Goal: Information Seeking & Learning: Learn about a topic

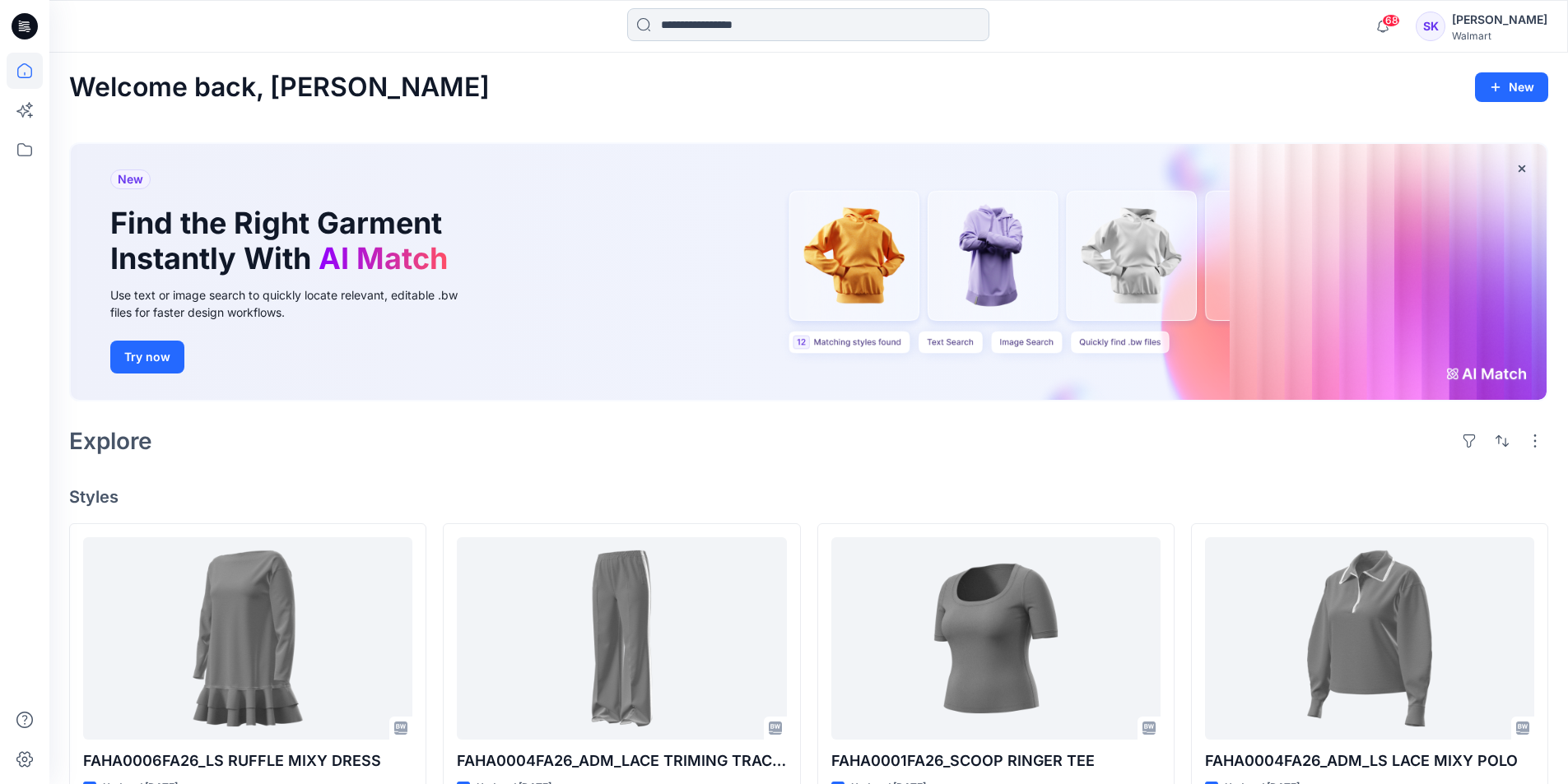
click at [675, 19] on input at bounding box center [809, 24] width 363 height 33
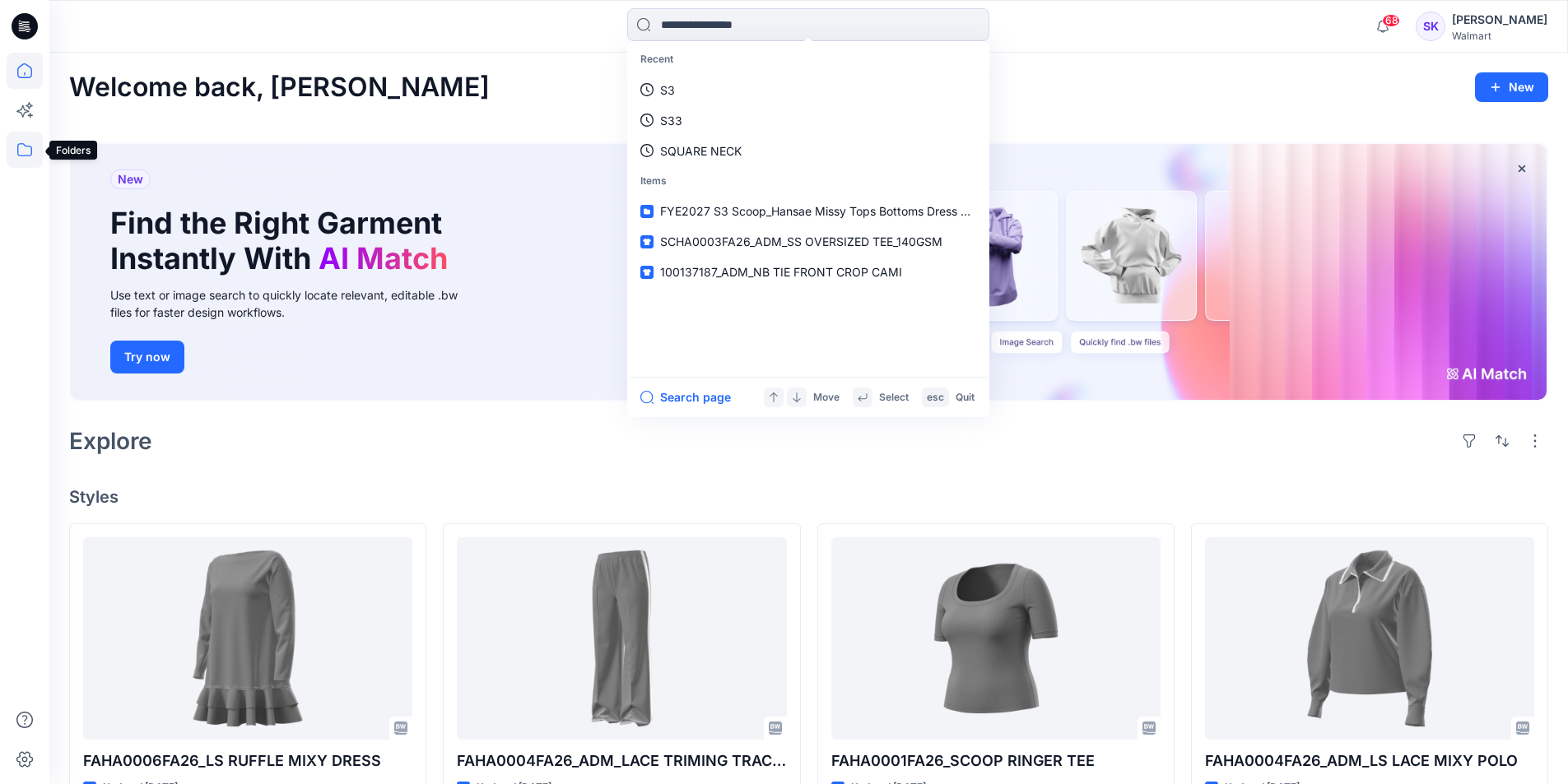
click at [24, 146] on icon at bounding box center [24, 150] width 36 height 36
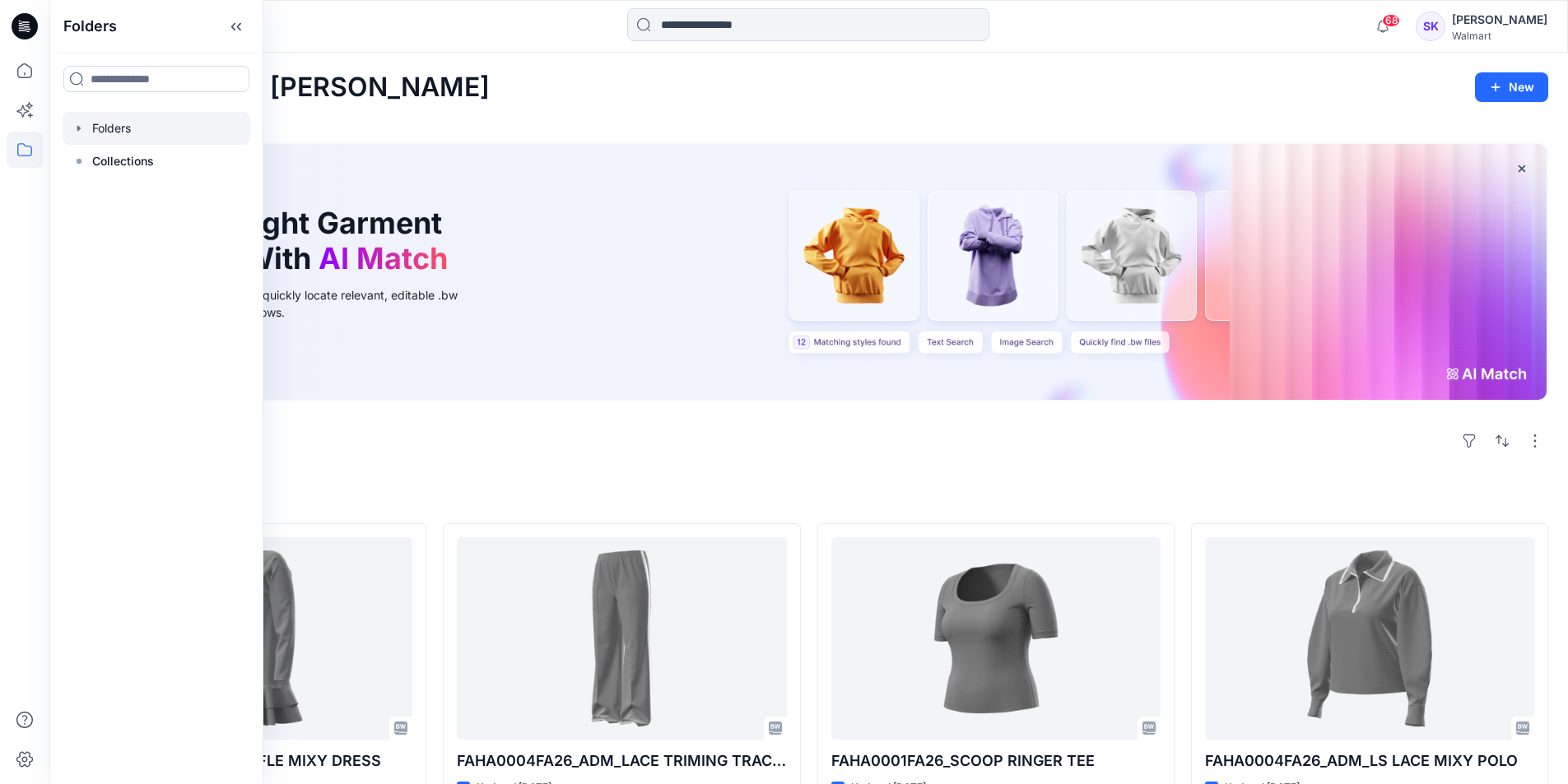
click at [112, 129] on div at bounding box center [156, 128] width 187 height 33
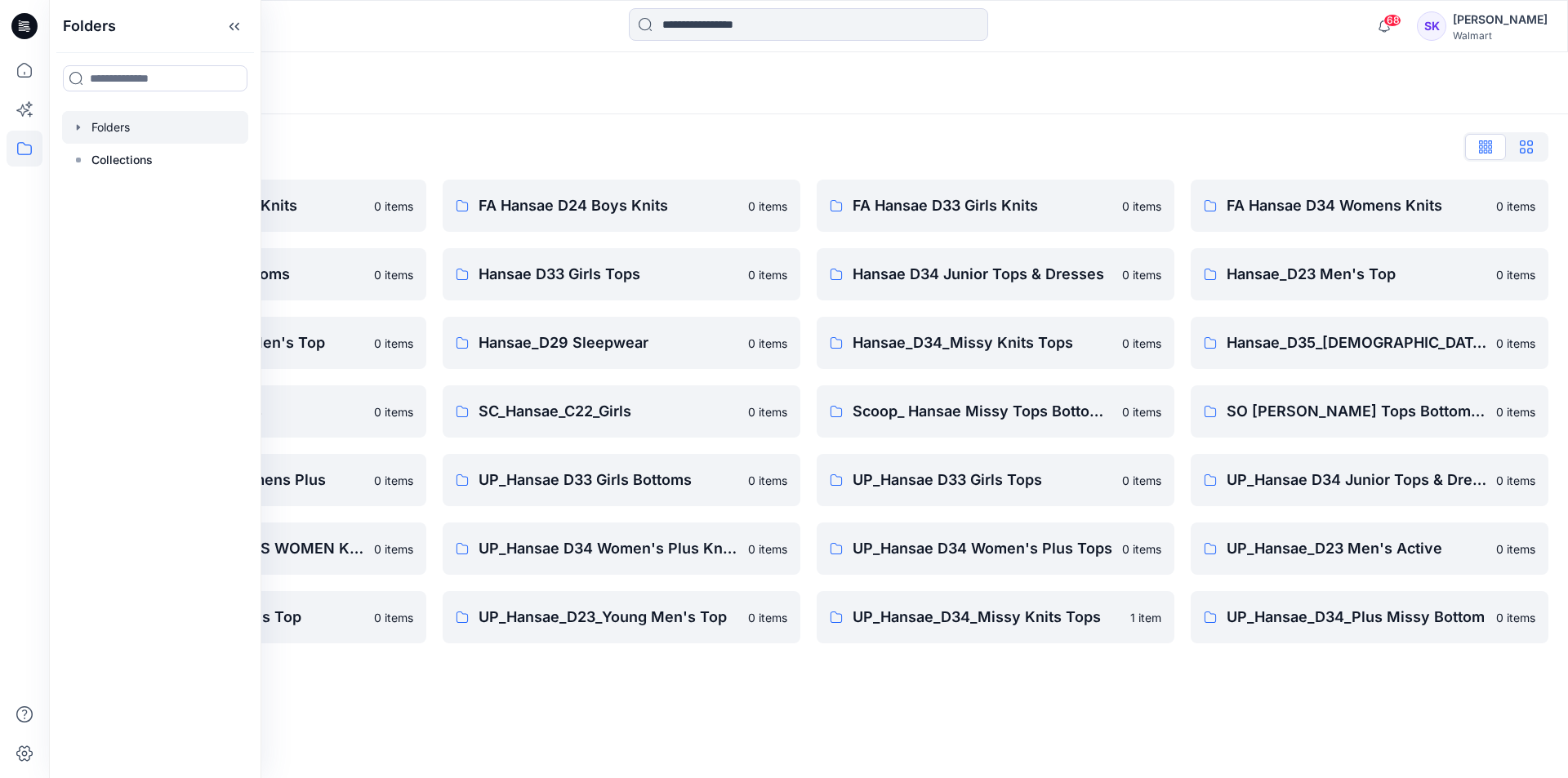
click at [1539, 148] on button "button" at bounding box center [1526, 147] width 41 height 26
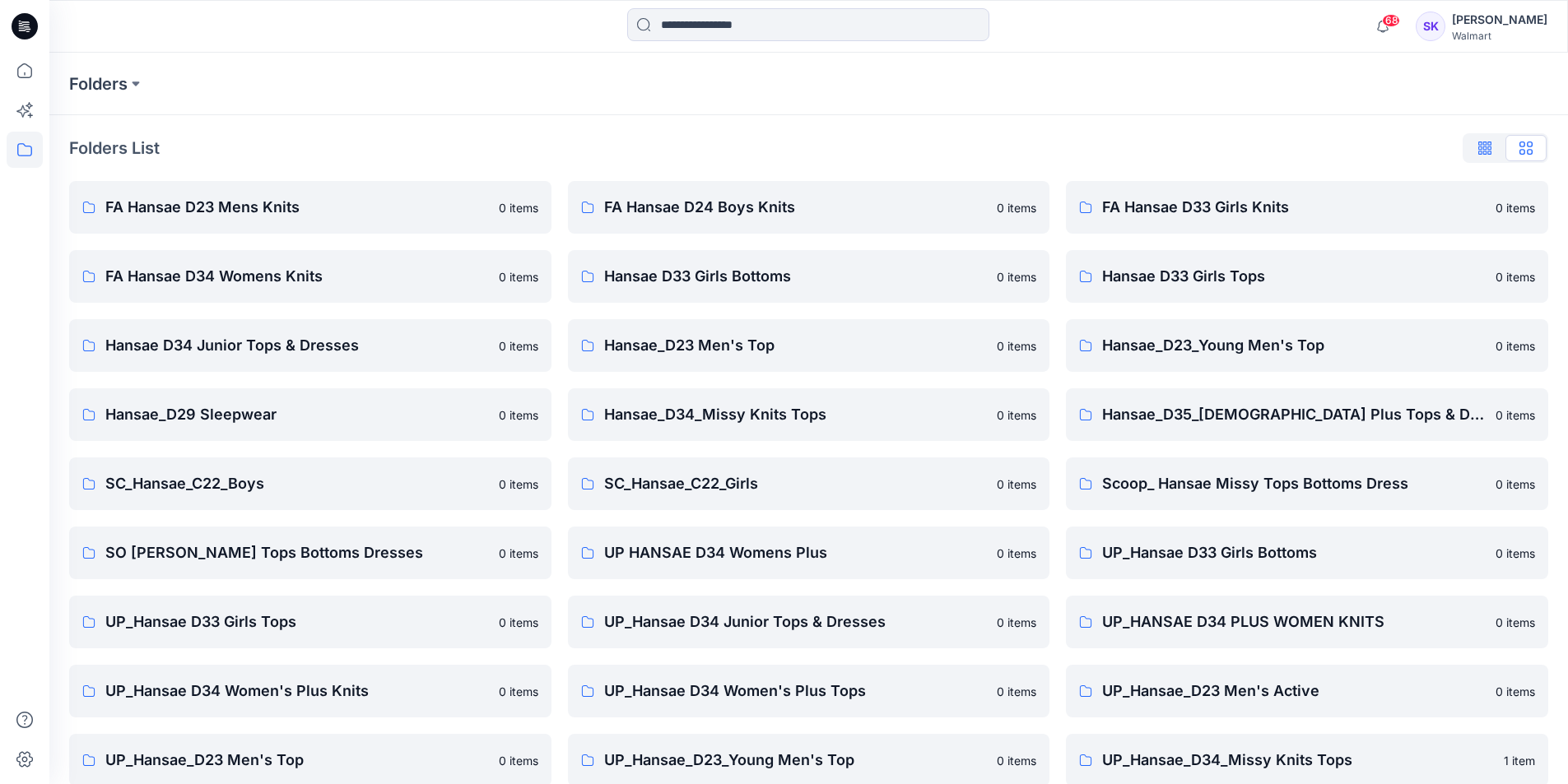
click at [1491, 144] on icon "button" at bounding box center [1487, 148] width 8 height 13
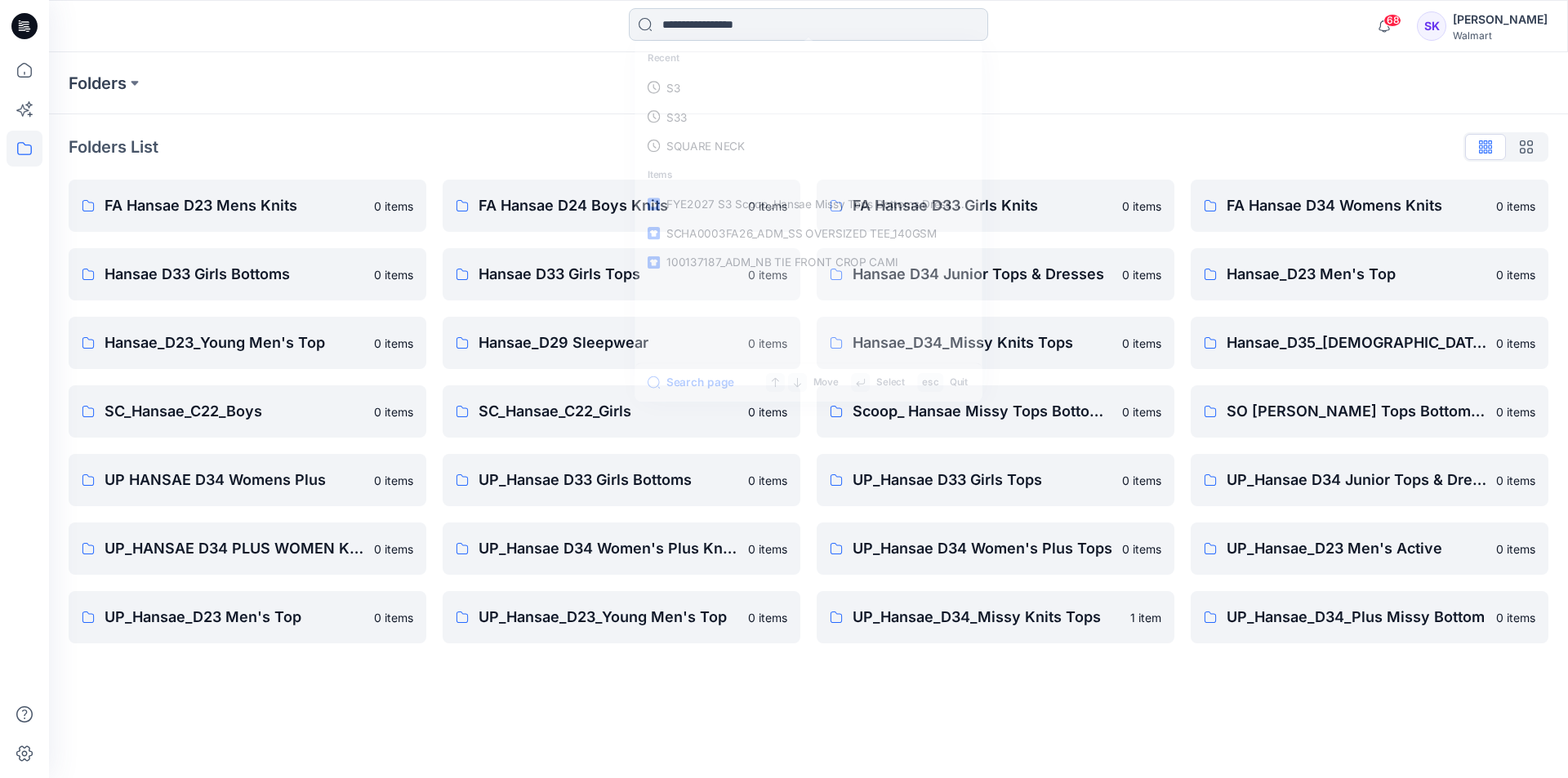
click at [661, 31] on input at bounding box center [808, 24] width 360 height 32
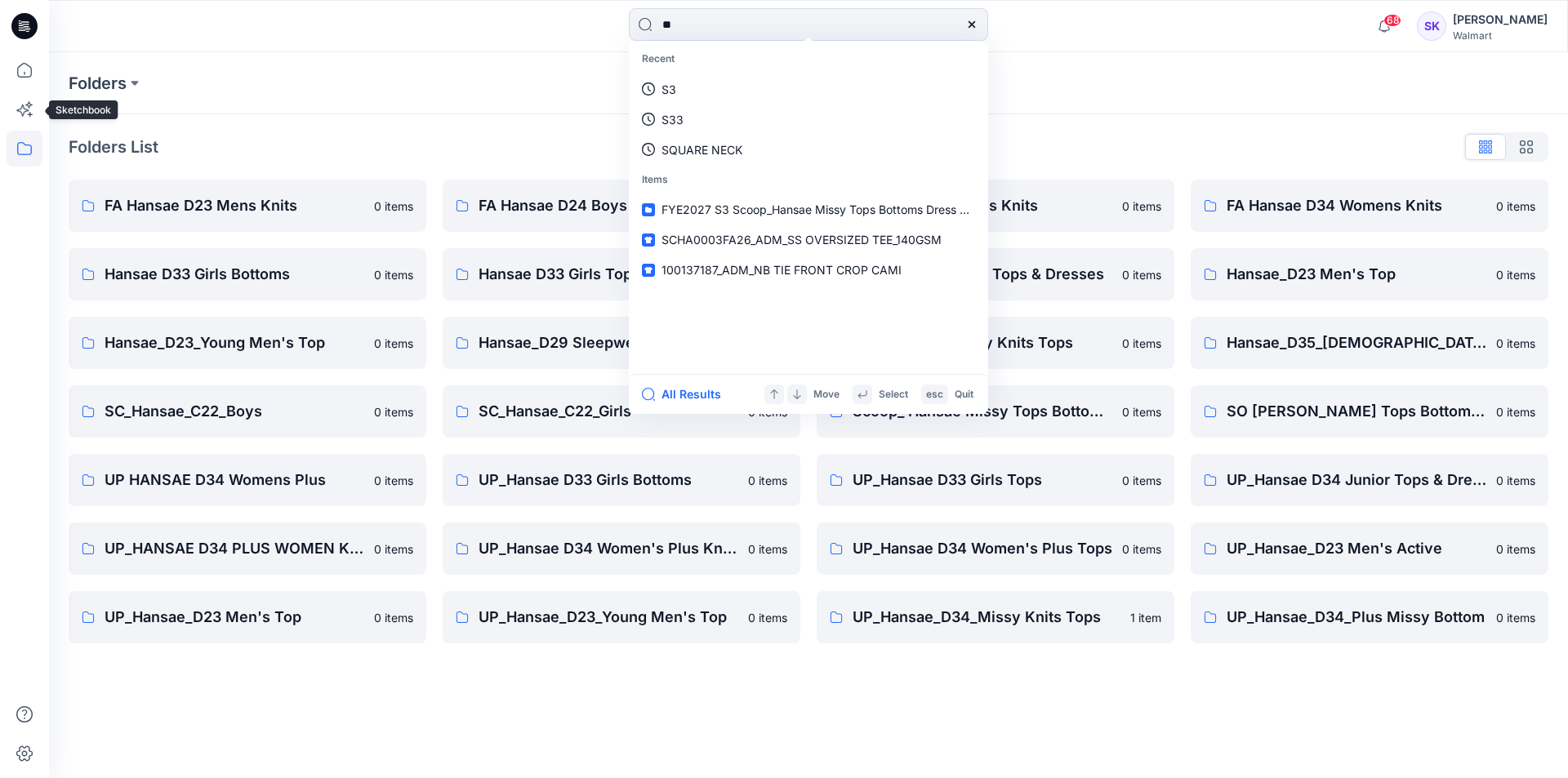
type input "**"
click at [30, 159] on icon at bounding box center [24, 148] width 36 height 36
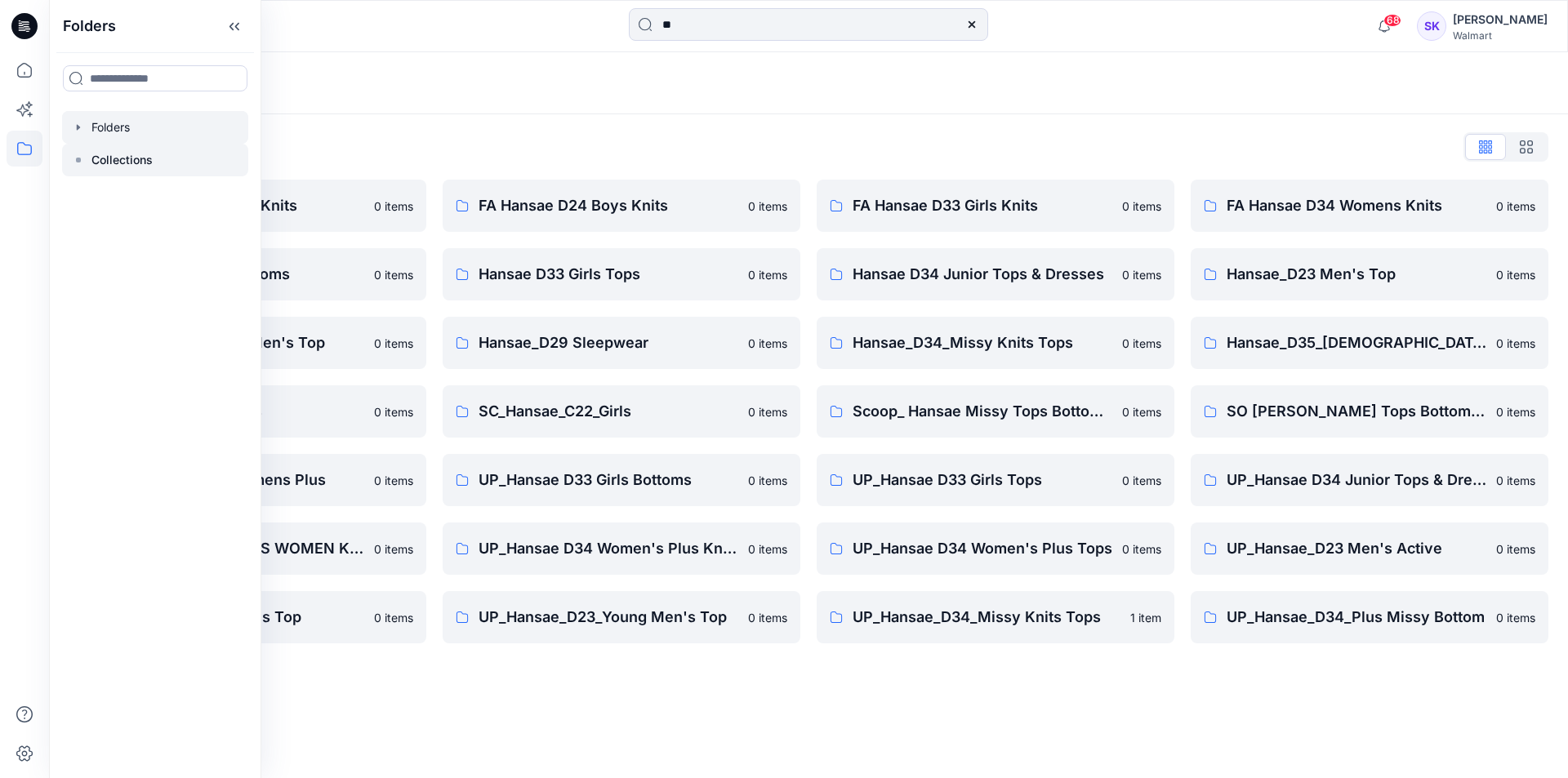
click at [129, 145] on div at bounding box center [155, 160] width 186 height 32
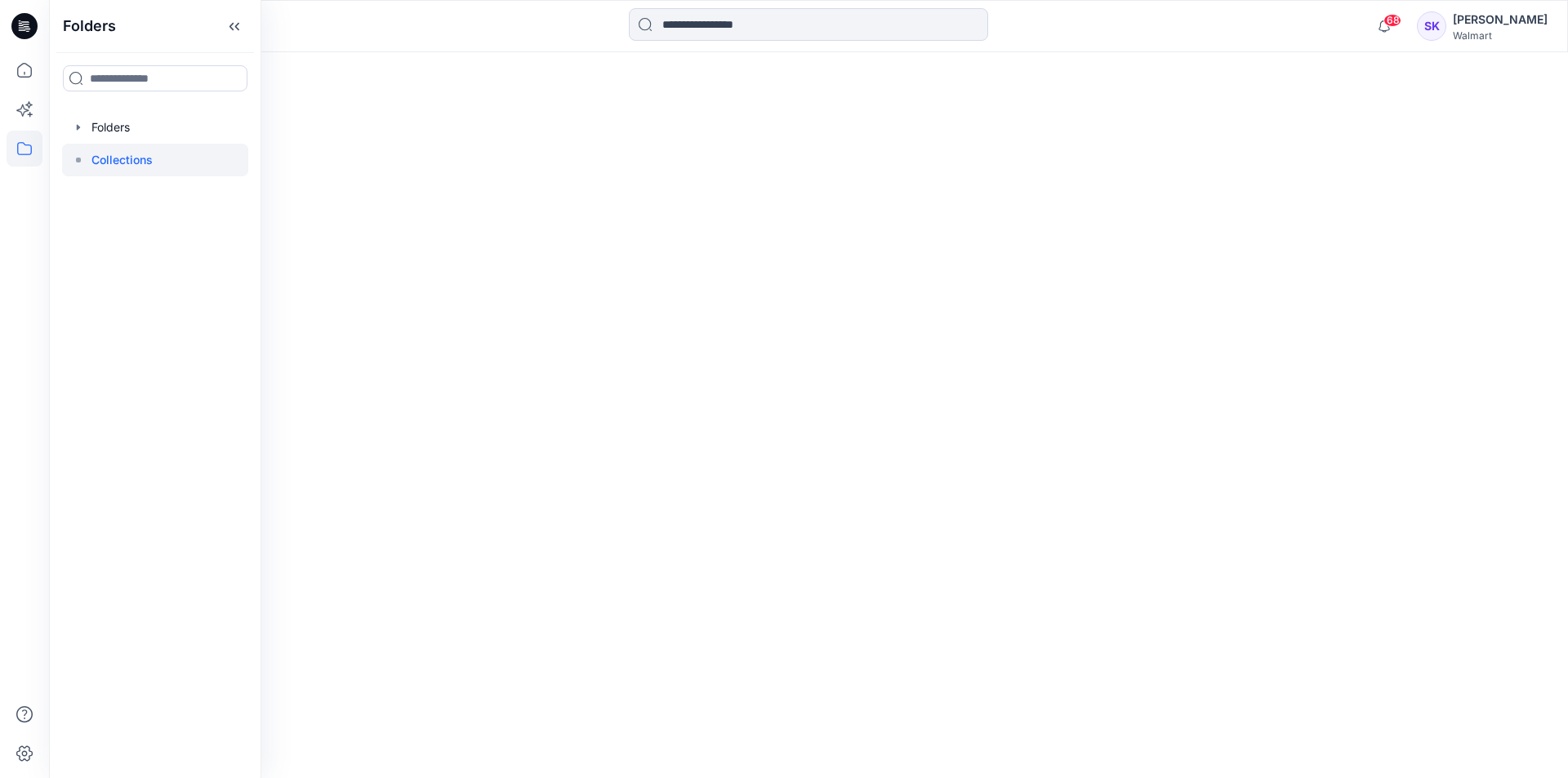
click at [130, 152] on p "Collections" at bounding box center [122, 160] width 61 height 19
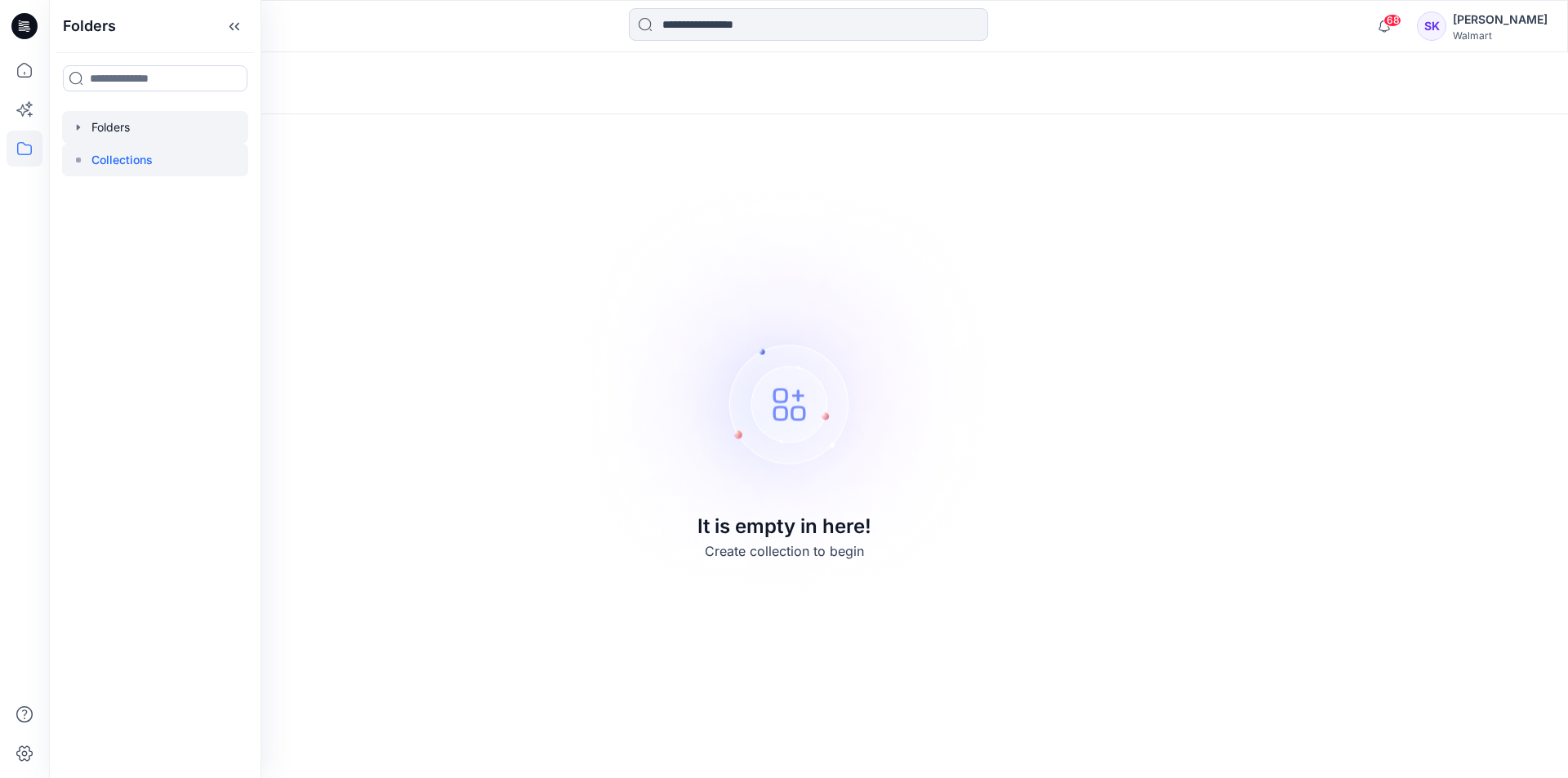
click at [160, 123] on div at bounding box center [155, 127] width 186 height 32
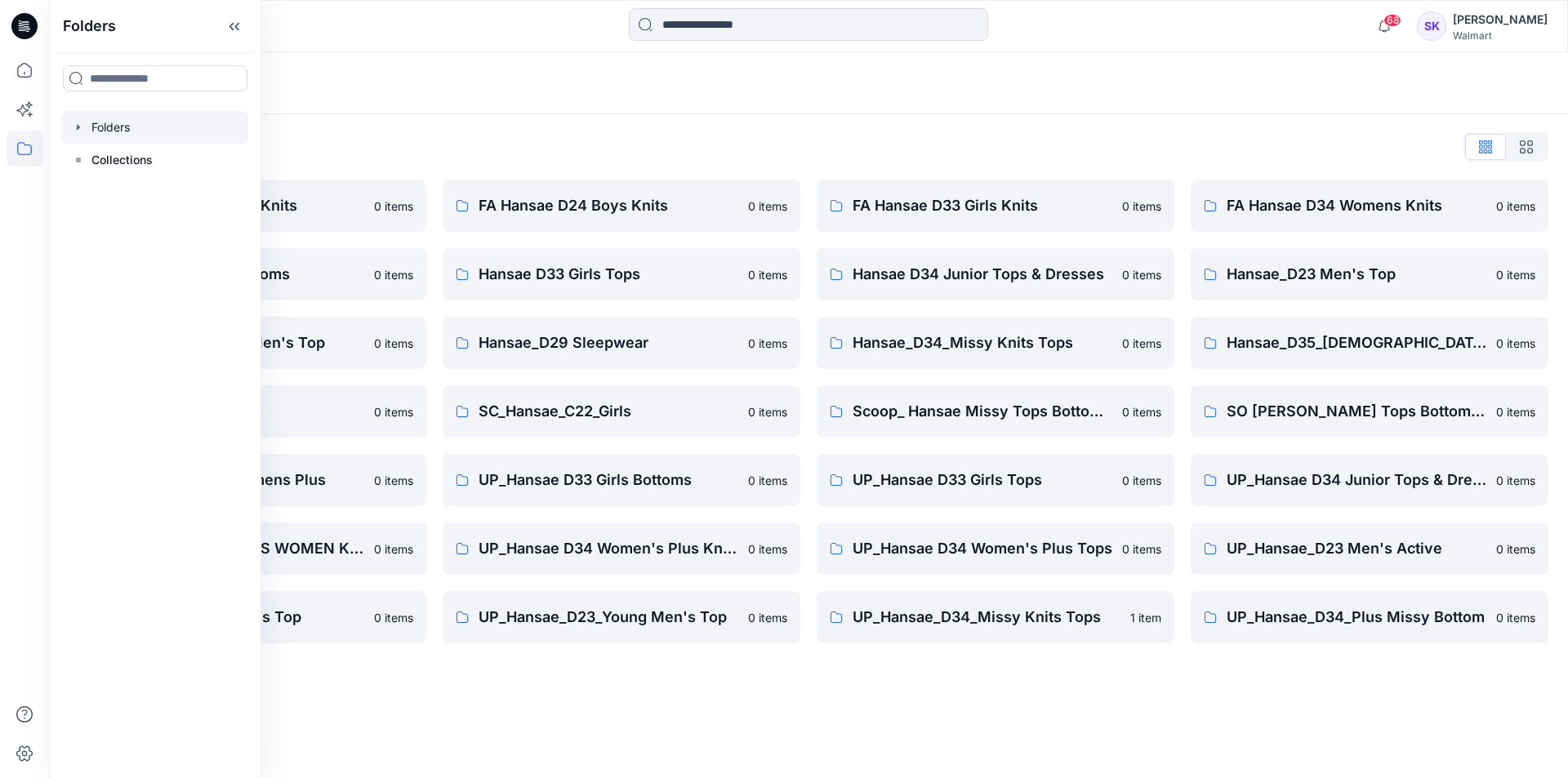
click at [737, 136] on div "Folders List" at bounding box center [808, 147] width 1480 height 26
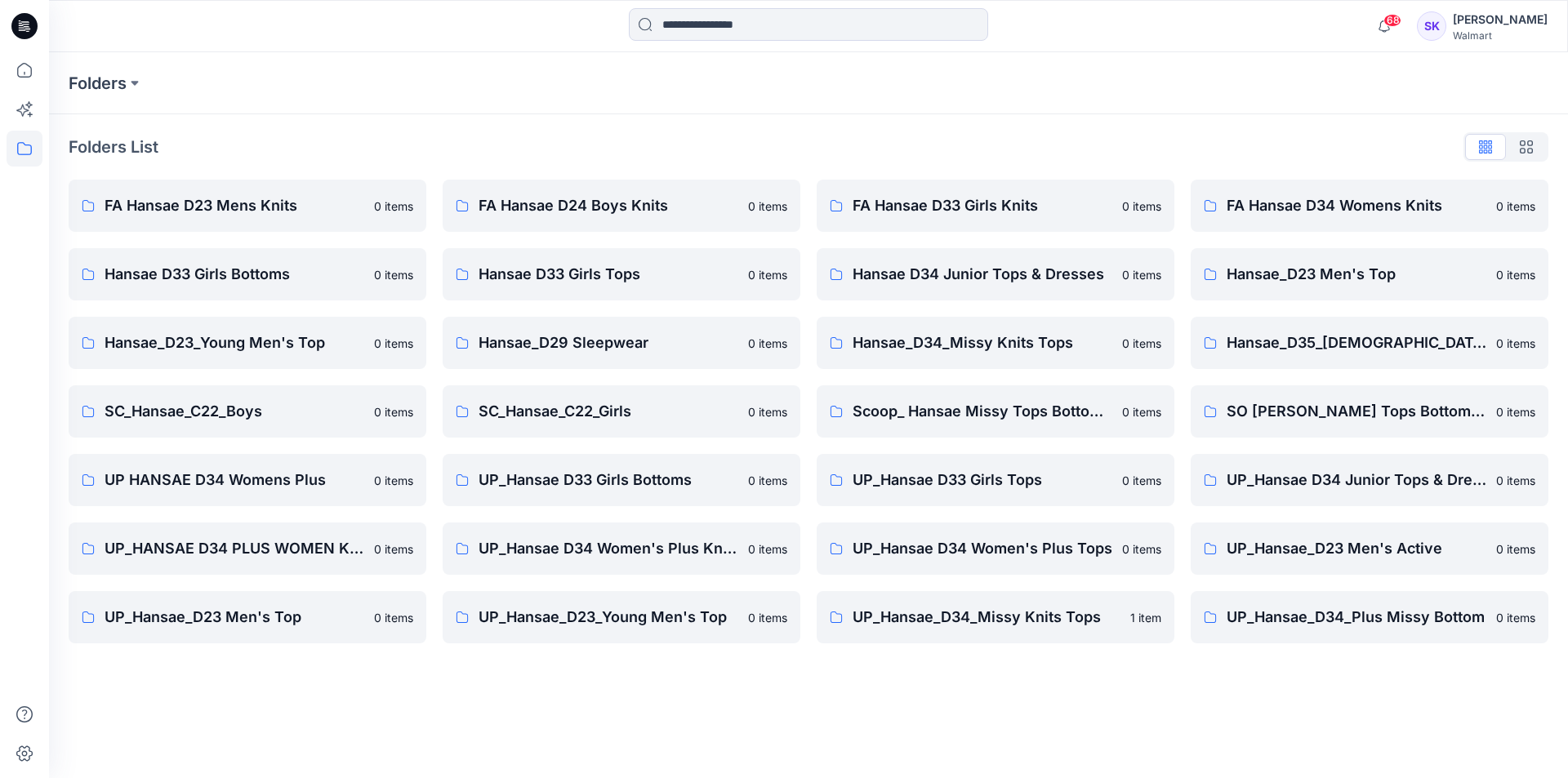
drag, startPoint x: 1111, startPoint y: 137, endPoint x: 1173, endPoint y: 68, distance: 92.8
click at [1111, 137] on div "Folders List" at bounding box center [808, 147] width 1480 height 26
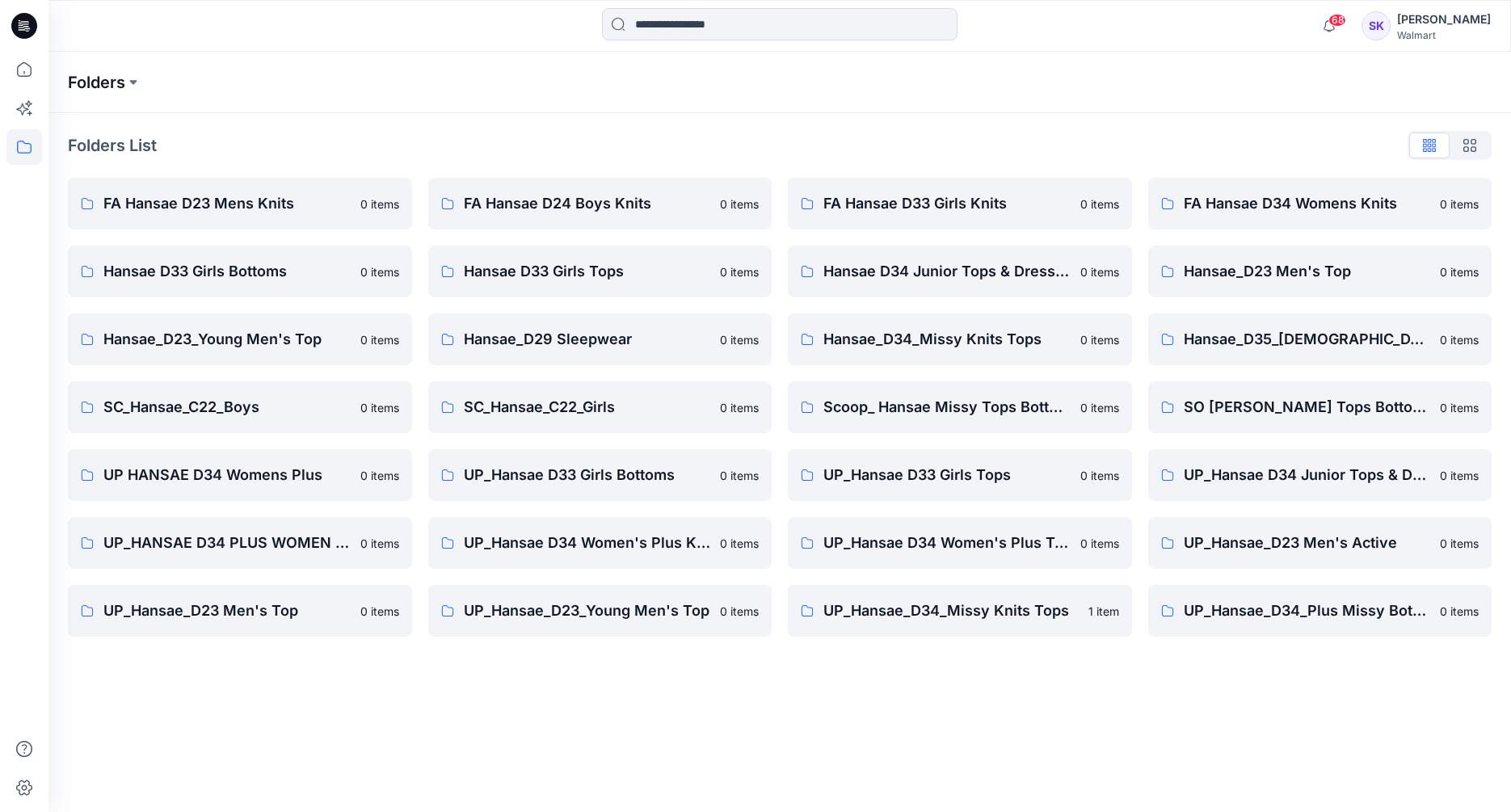
click at [103, 82] on p "Folders" at bounding box center [97, 82] width 57 height 22
click at [1233, 201] on p "FA Hansae D34 Womens Knits" at bounding box center [1307, 204] width 247 height 22
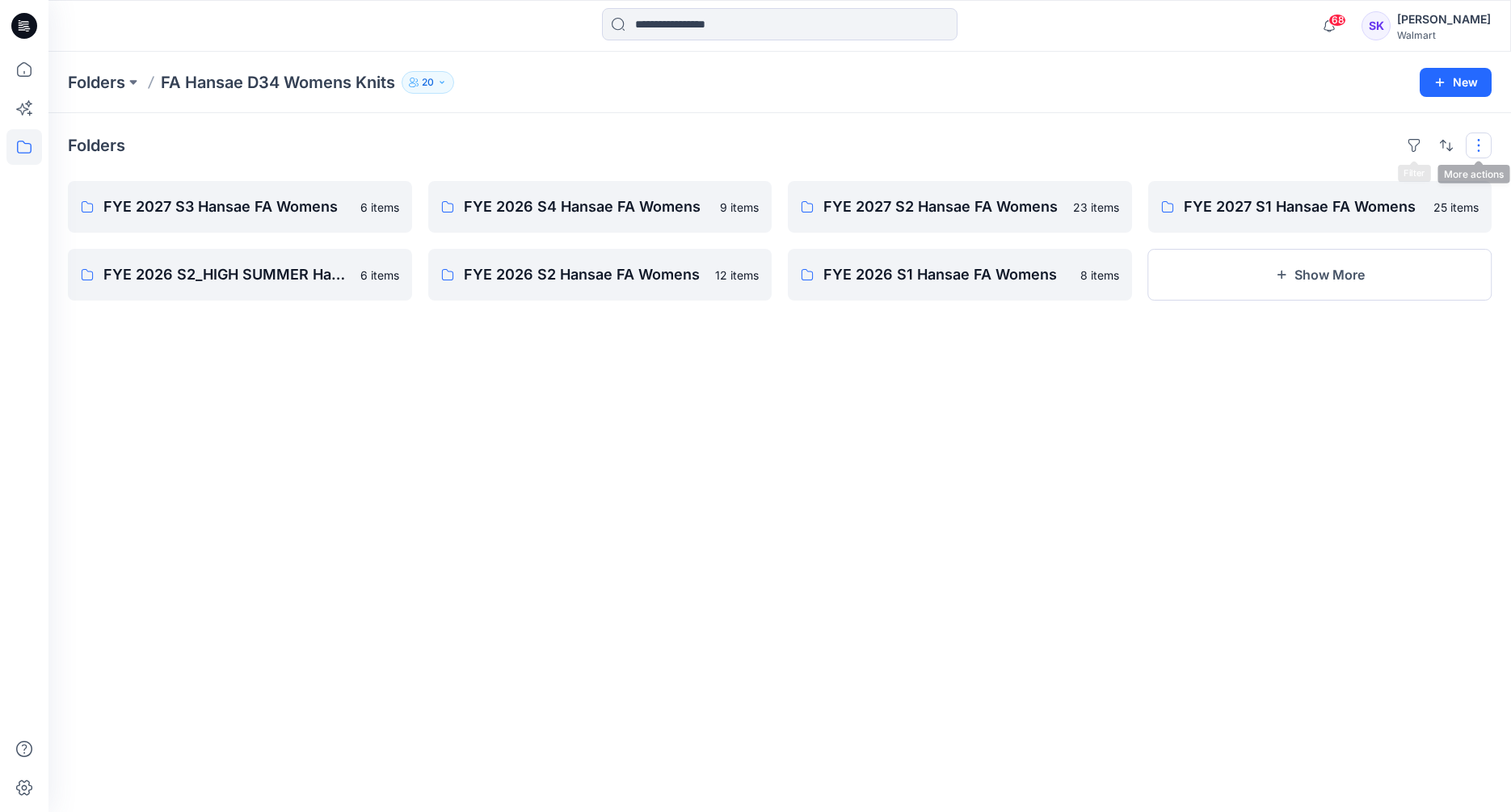
click at [1478, 150] on button "button" at bounding box center [1479, 145] width 26 height 26
click at [1398, 181] on p "Layout" at bounding box center [1410, 184] width 102 height 19
click at [1188, 149] on div "Folders Layout Grid Large Grid Folder View Compact Card Card View Card Info" at bounding box center [780, 145] width 1424 height 26
click at [291, 213] on p "FYE 2027 S3 Hansae FA Womens" at bounding box center [238, 206] width 270 height 22
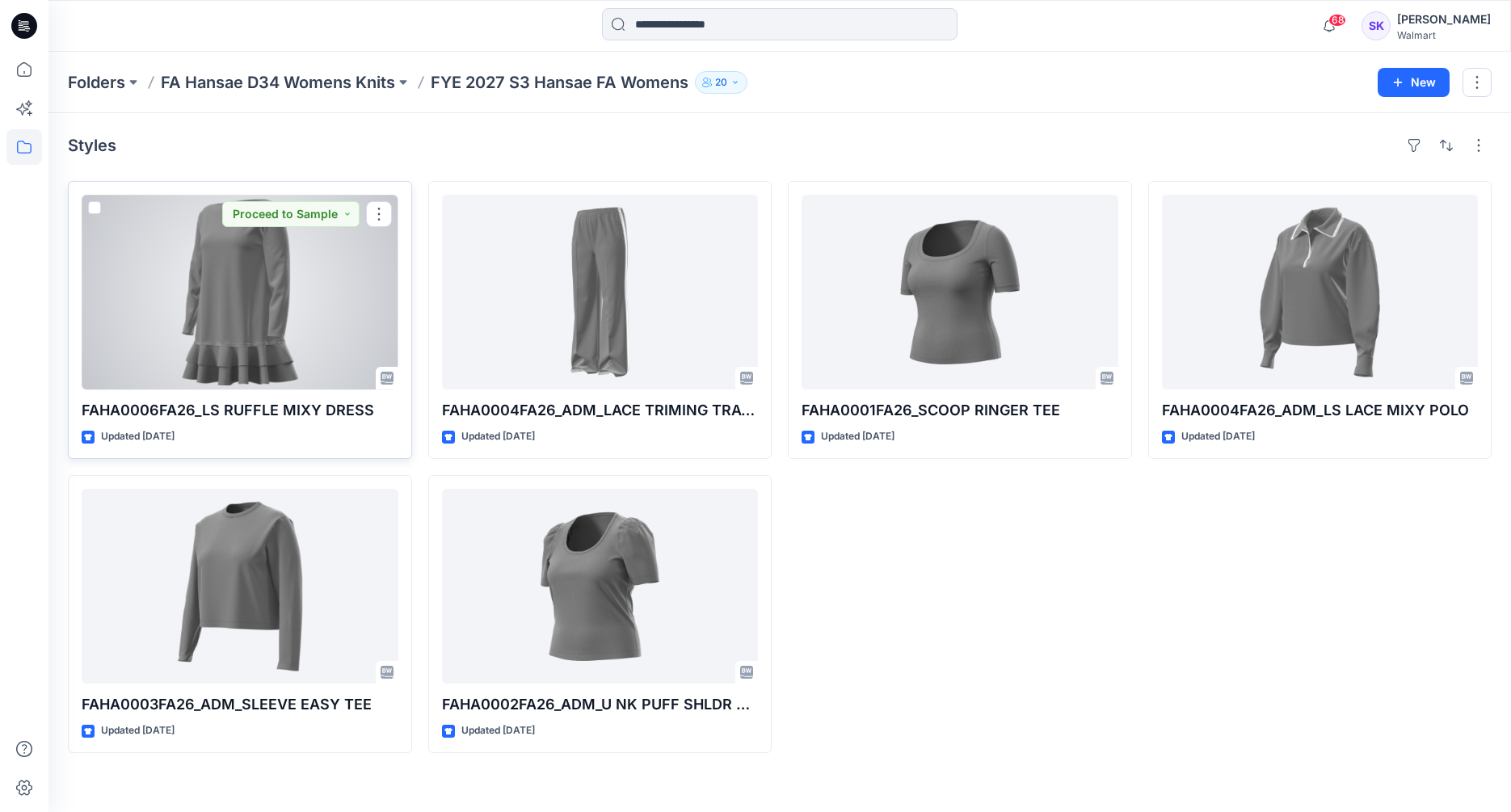
click at [206, 301] on div at bounding box center [239, 291] width 317 height 194
click at [242, 285] on div at bounding box center [239, 291] width 317 height 194
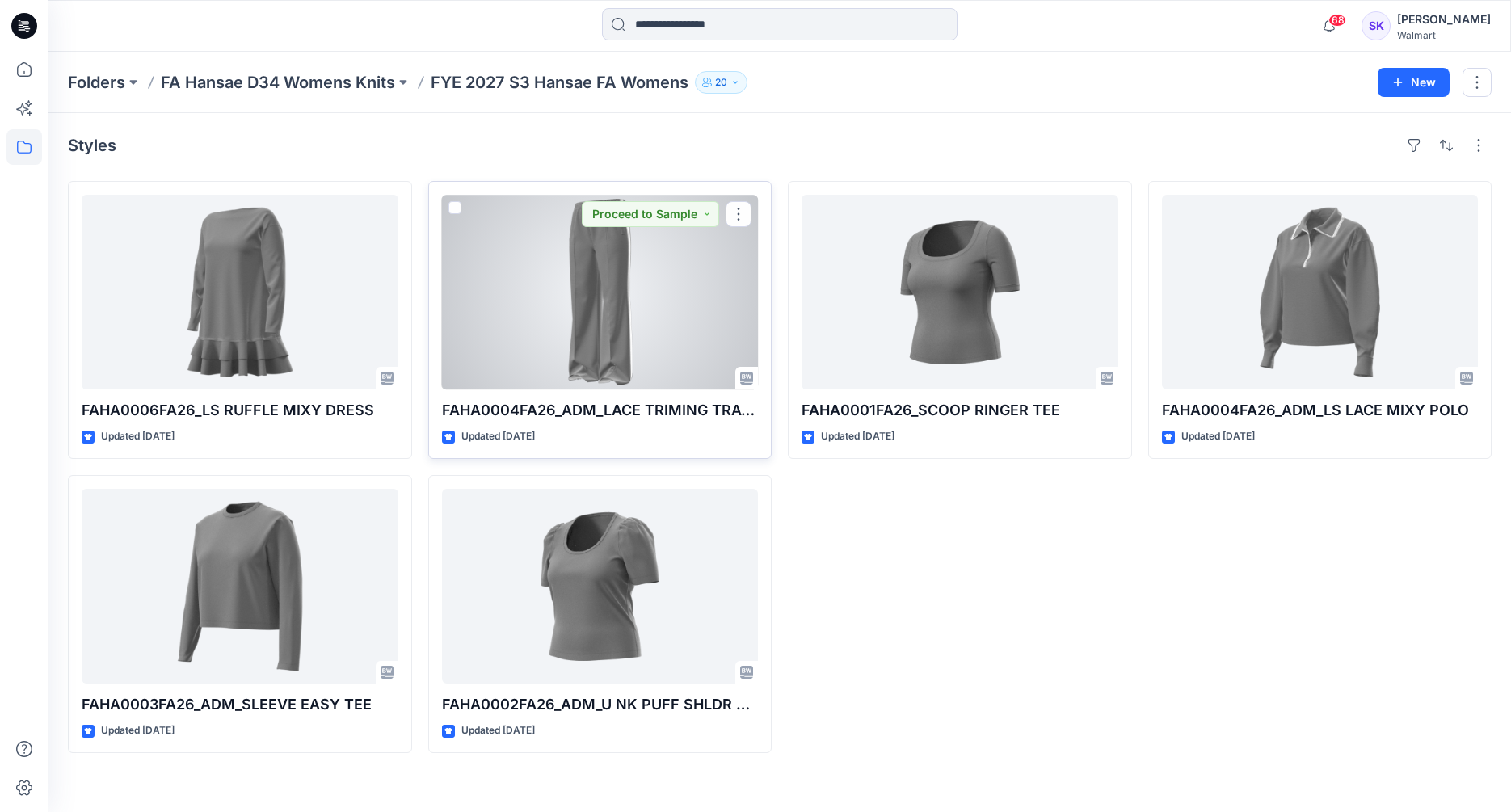
click at [511, 298] on div at bounding box center [600, 291] width 317 height 194
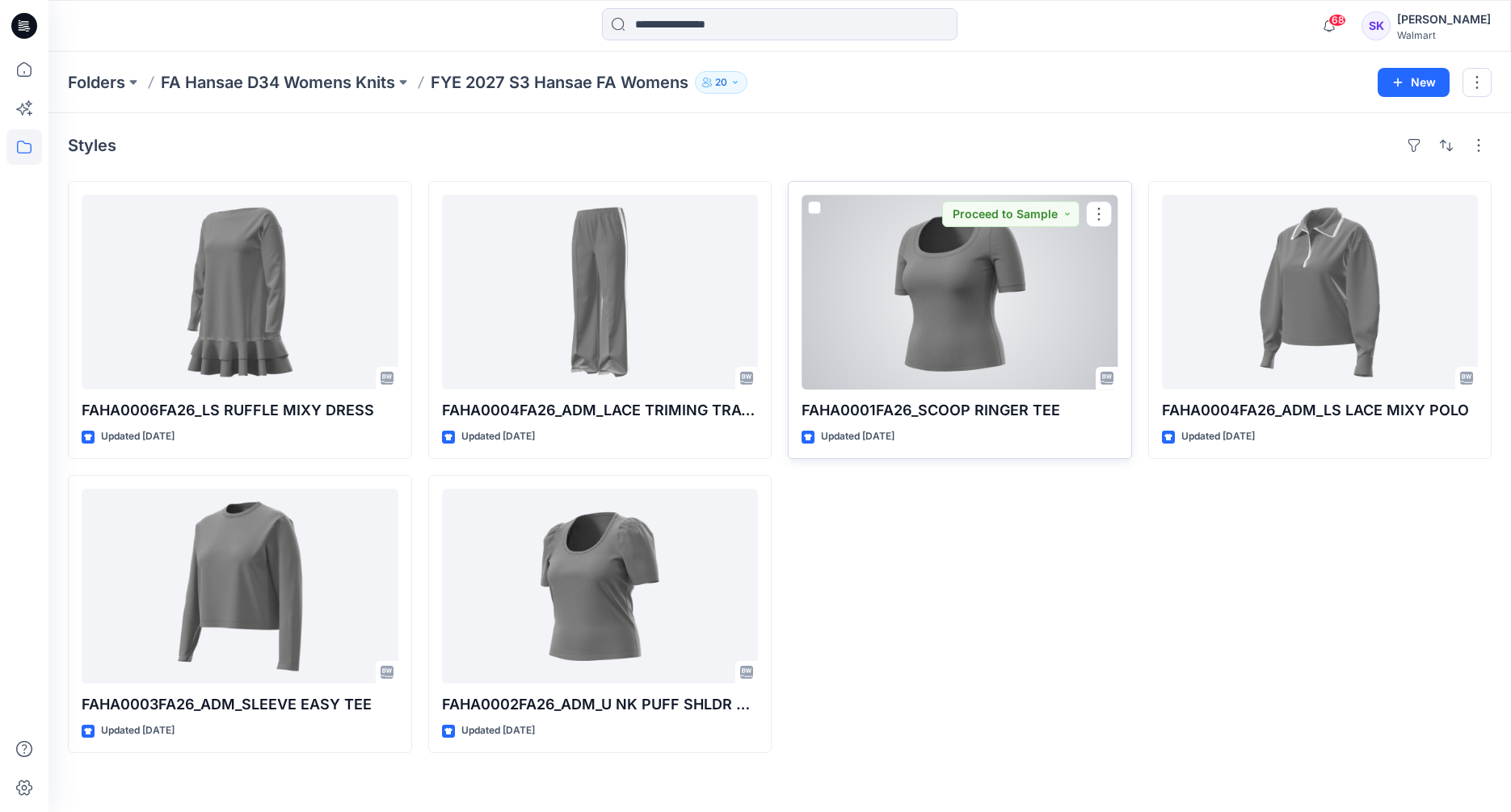
click at [975, 294] on div at bounding box center [960, 291] width 317 height 194
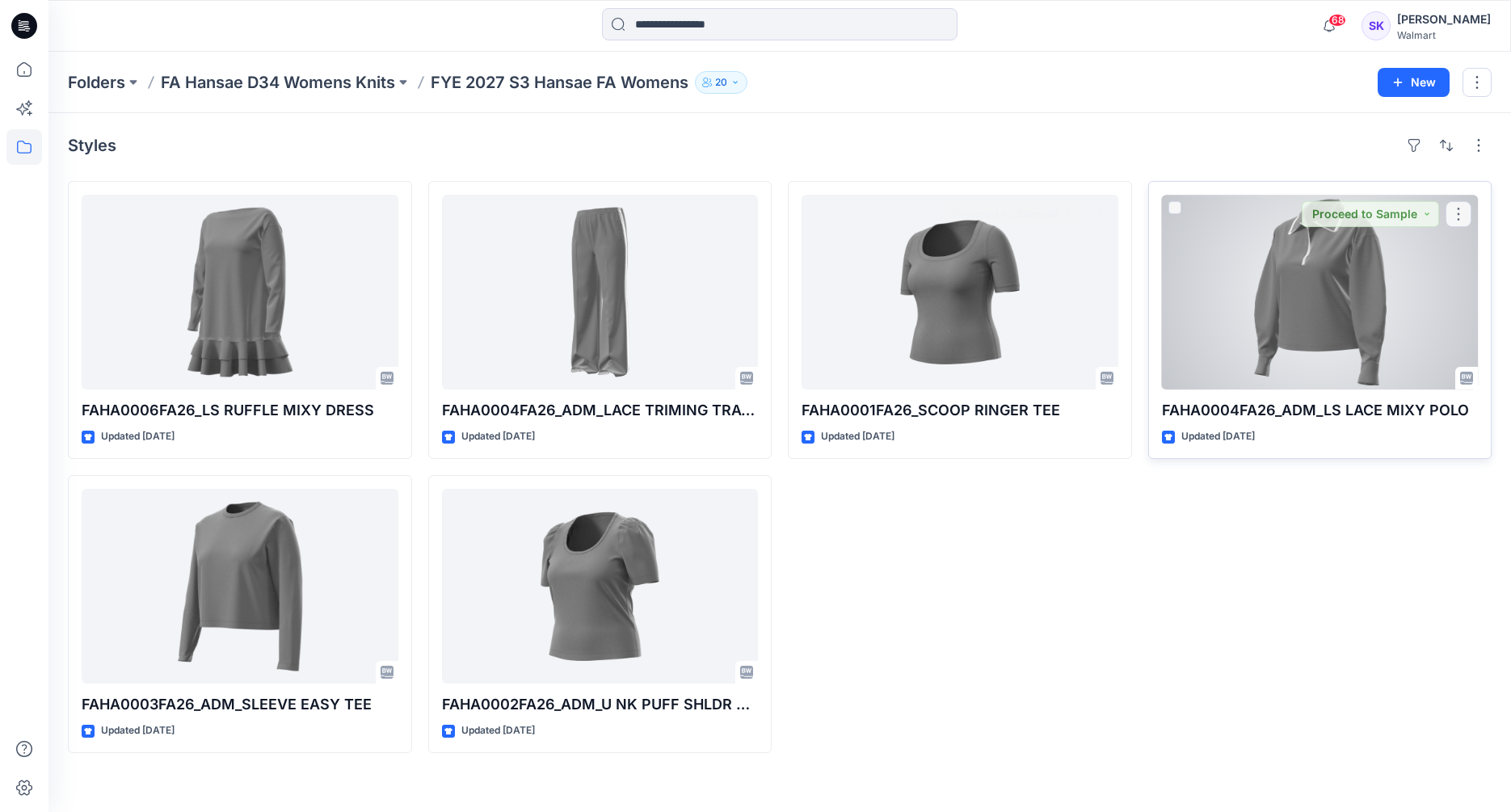
click at [1350, 297] on div at bounding box center [1320, 291] width 317 height 194
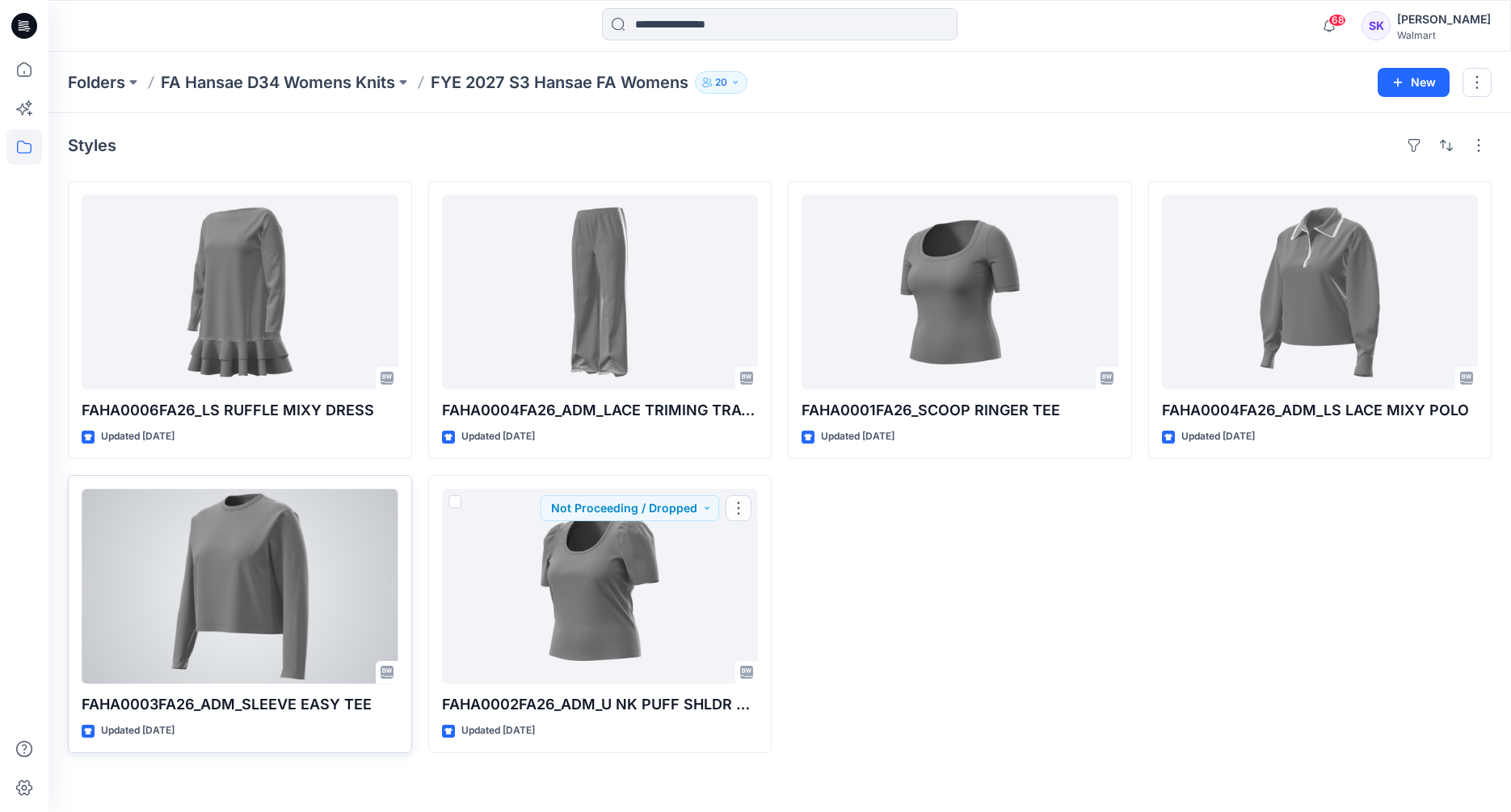
click at [303, 561] on div at bounding box center [239, 586] width 317 height 194
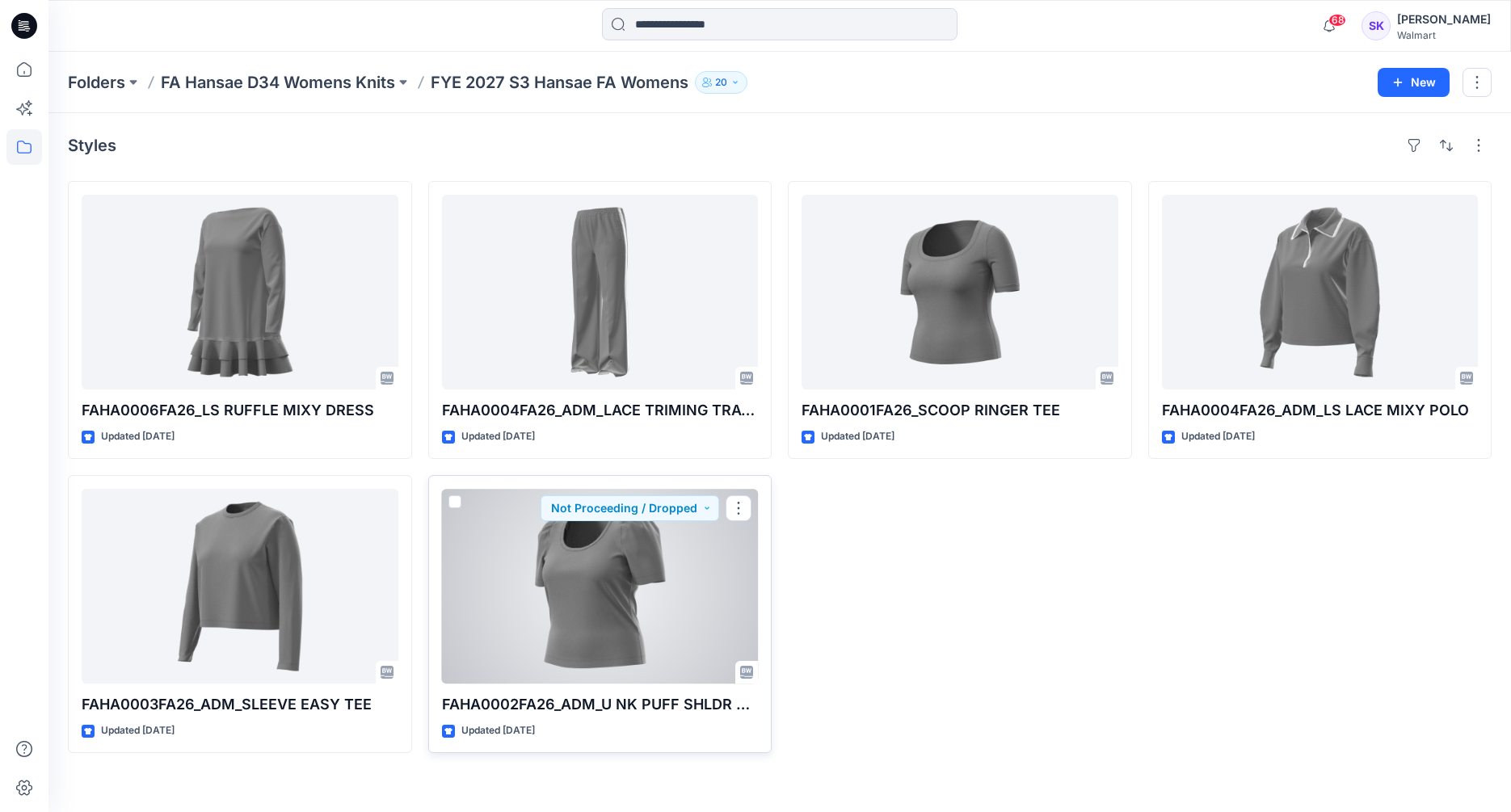
click at [607, 576] on div at bounding box center [600, 586] width 317 height 194
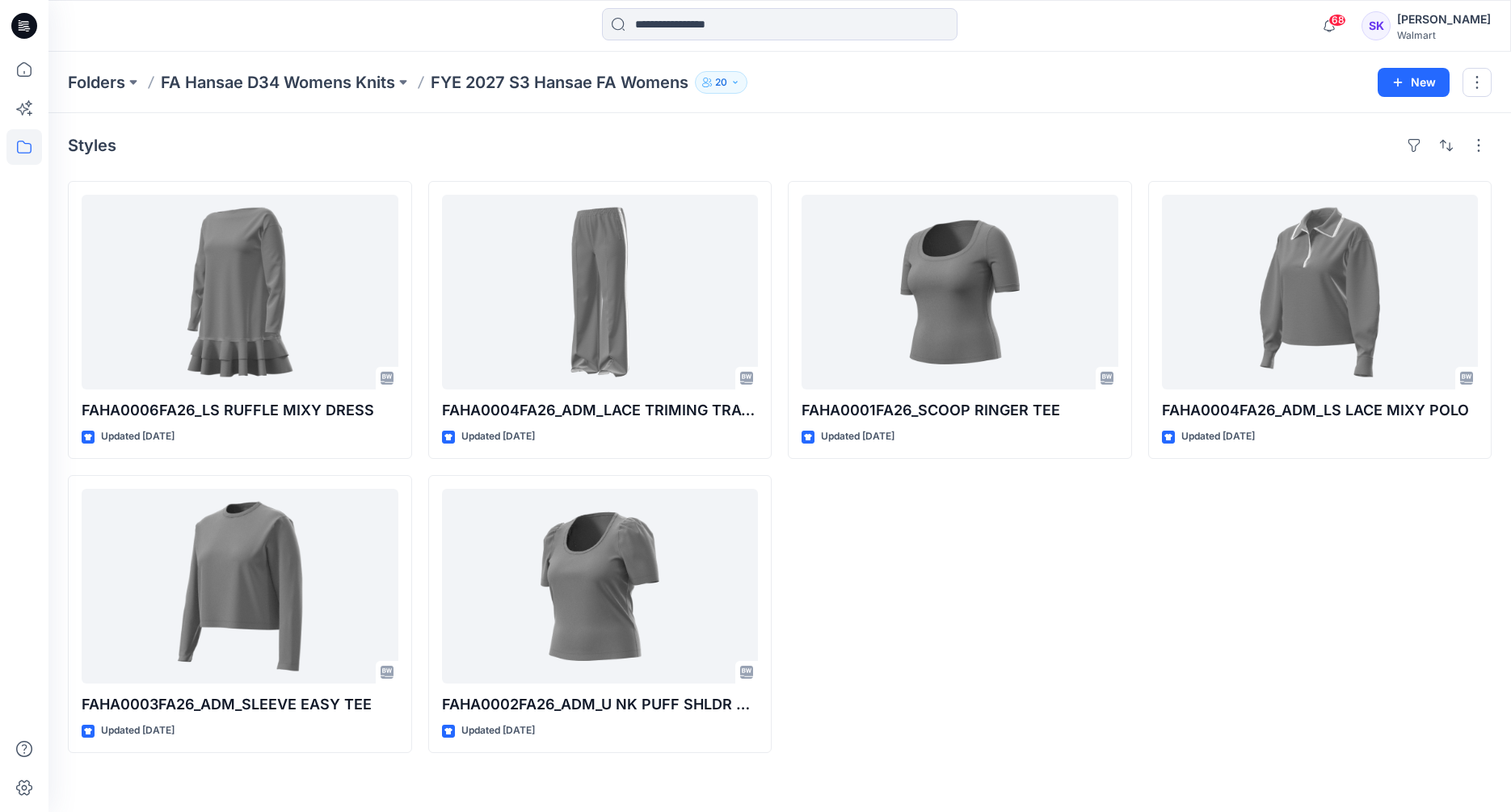
click at [1157, 573] on div "FAHA0004FA26_ADM_LS LACE MIXY POLO Updated 3 days ago" at bounding box center [1320, 467] width 344 height 572
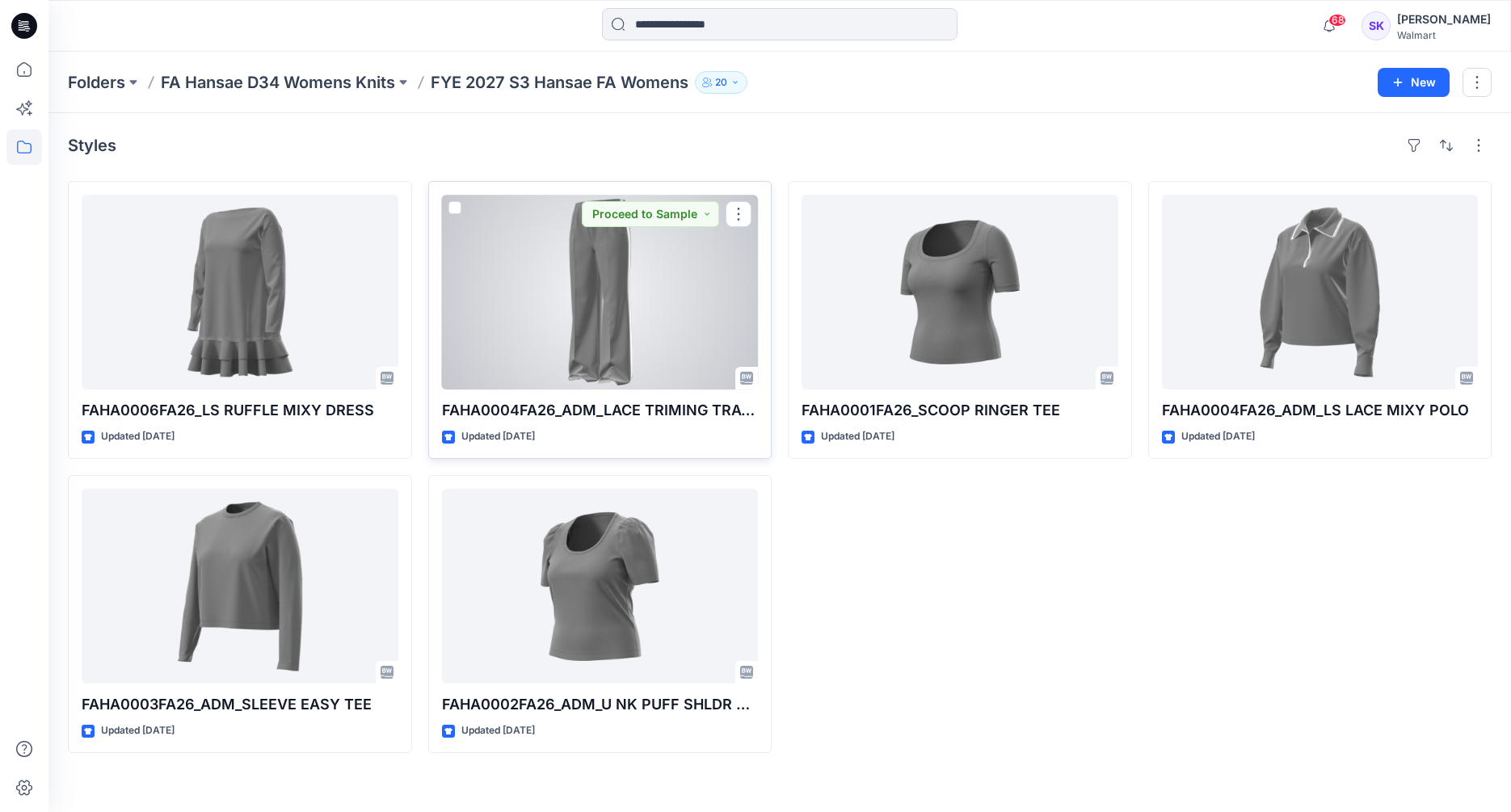
click at [692, 339] on div at bounding box center [600, 291] width 317 height 194
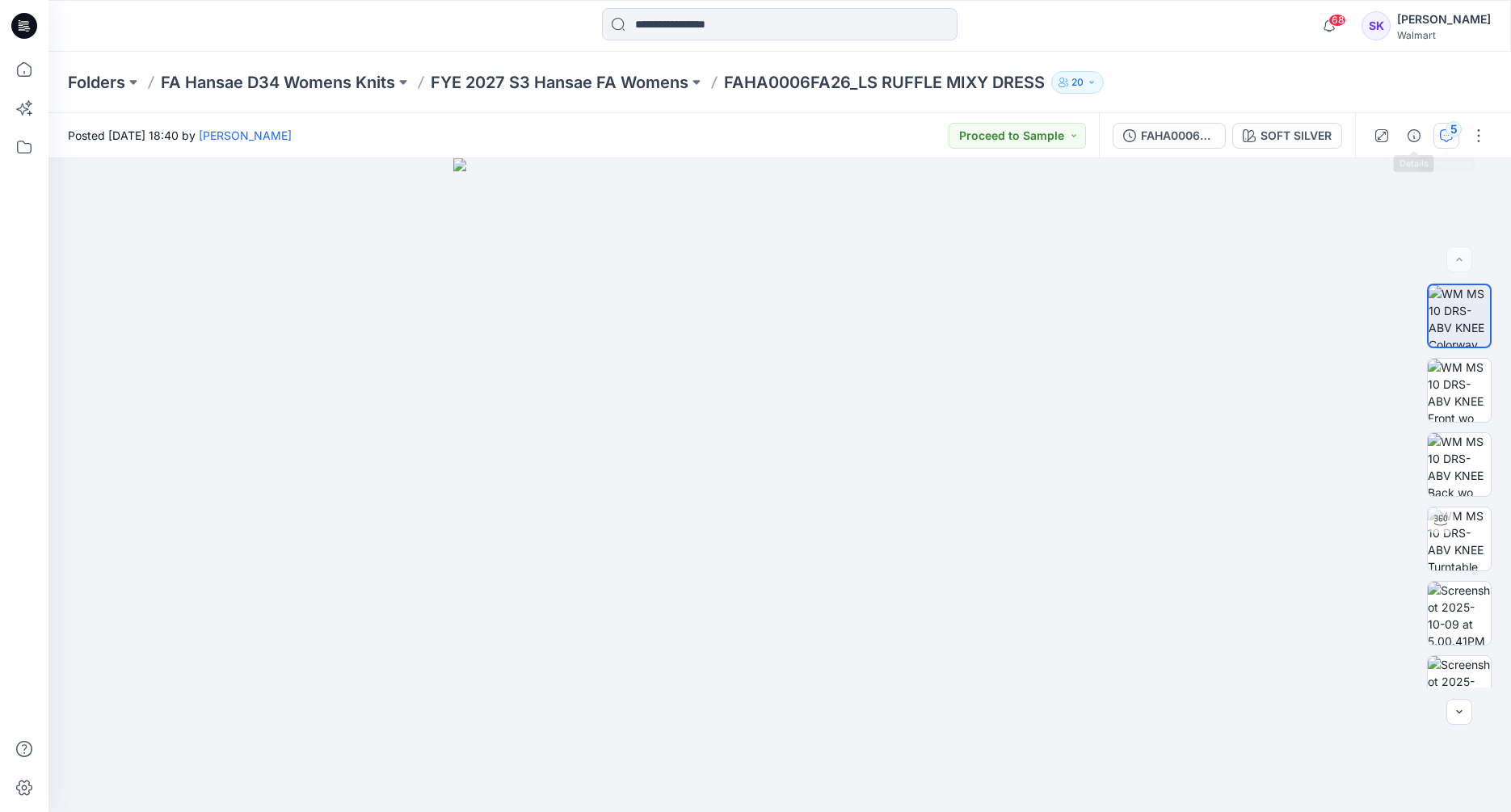
click at [1437, 132] on button "5" at bounding box center [1446, 136] width 26 height 26
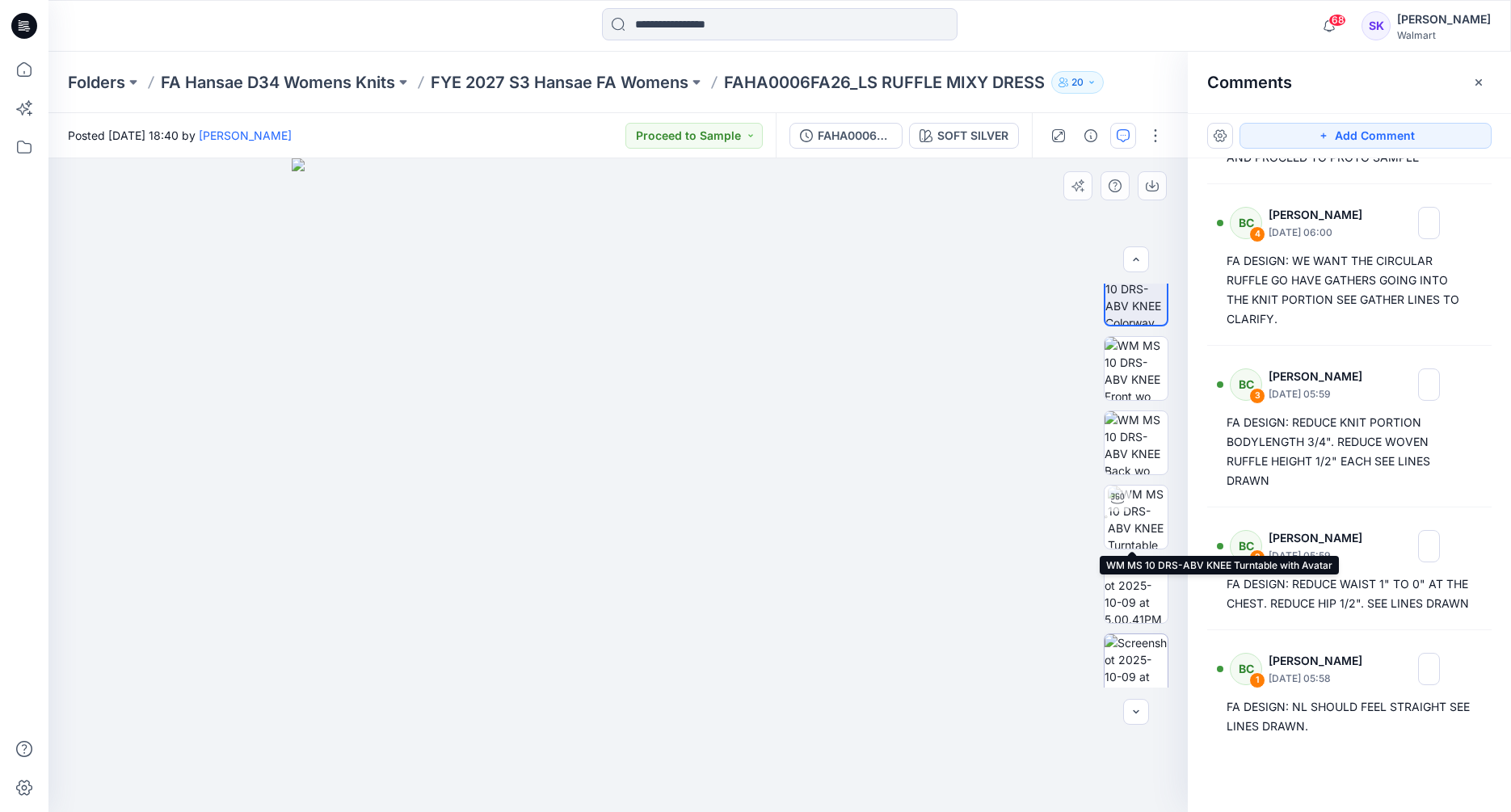
scroll to position [32, 0]
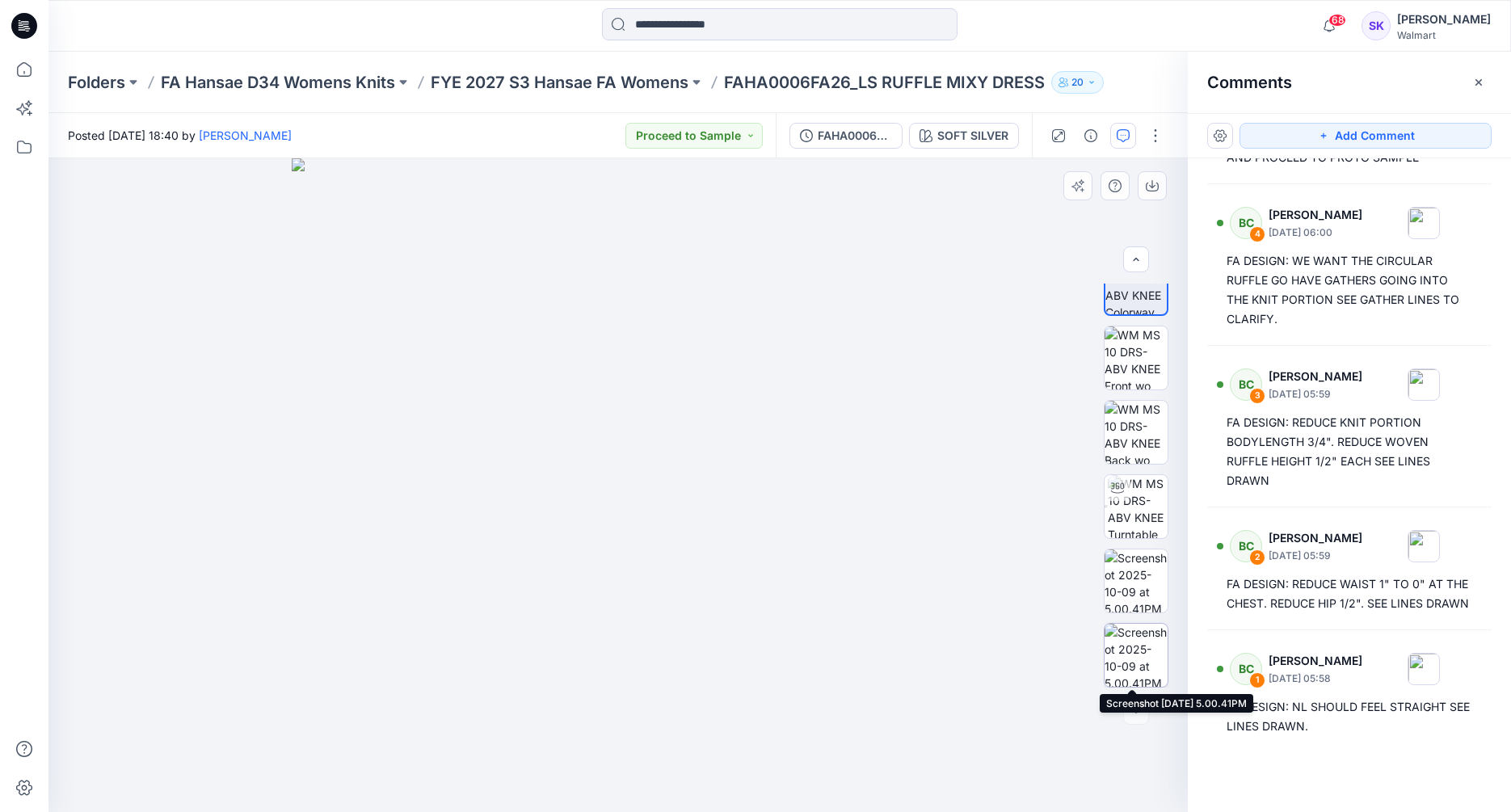
click at [1137, 639] on img at bounding box center [1136, 655] width 63 height 63
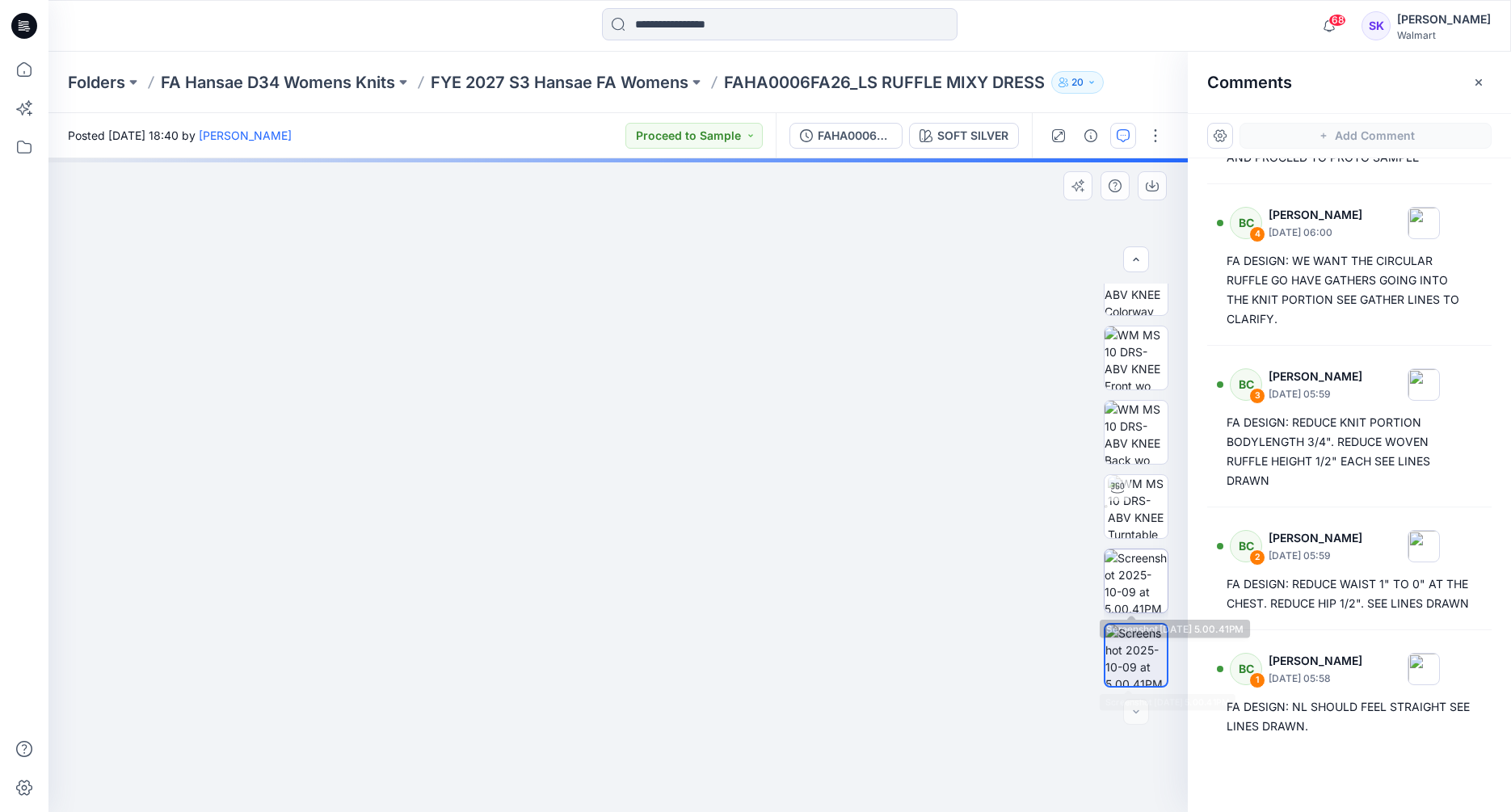
click at [1133, 584] on img at bounding box center [1136, 580] width 63 height 63
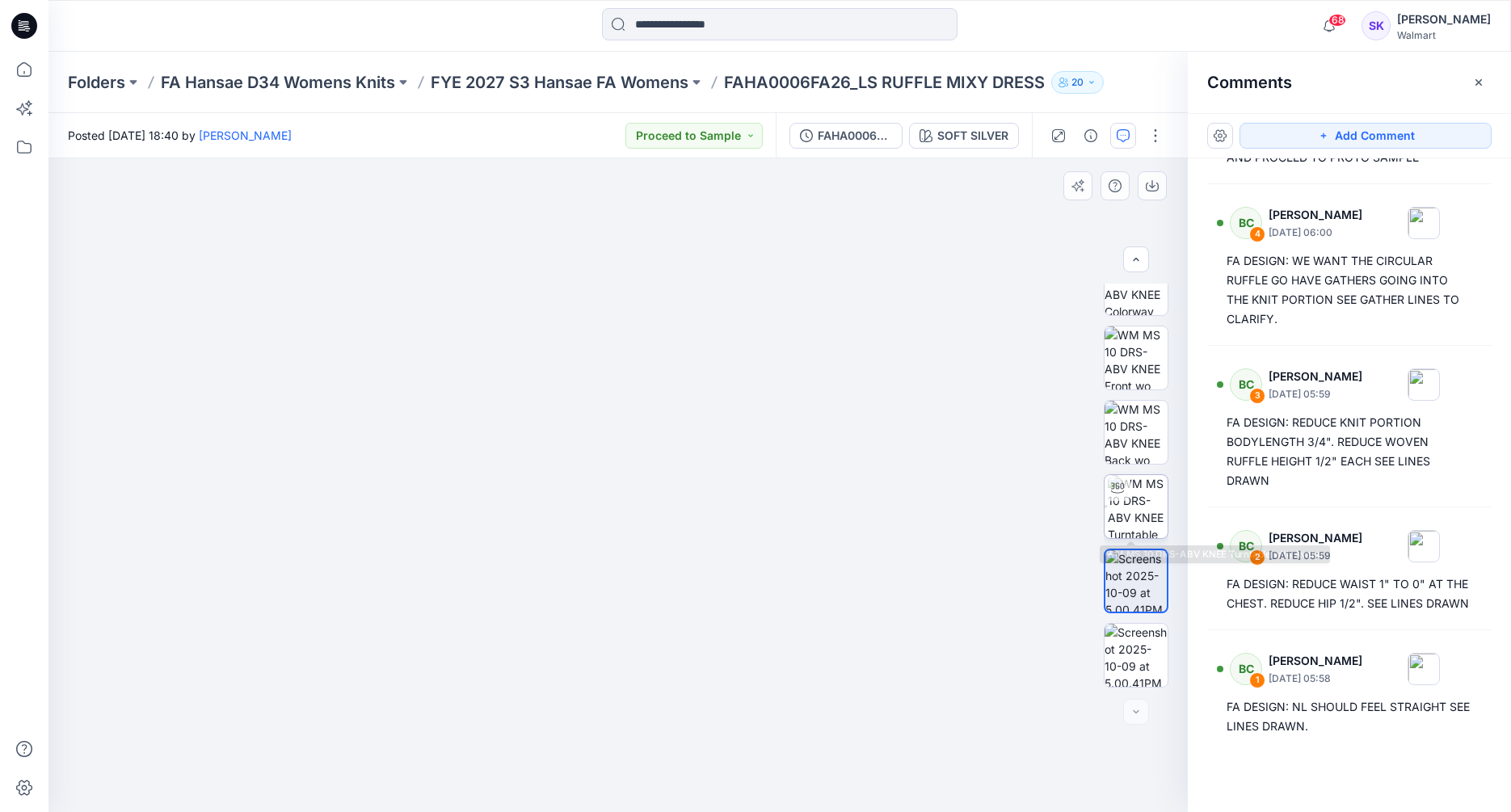
click at [1133, 506] on img at bounding box center [1137, 506] width 60 height 63
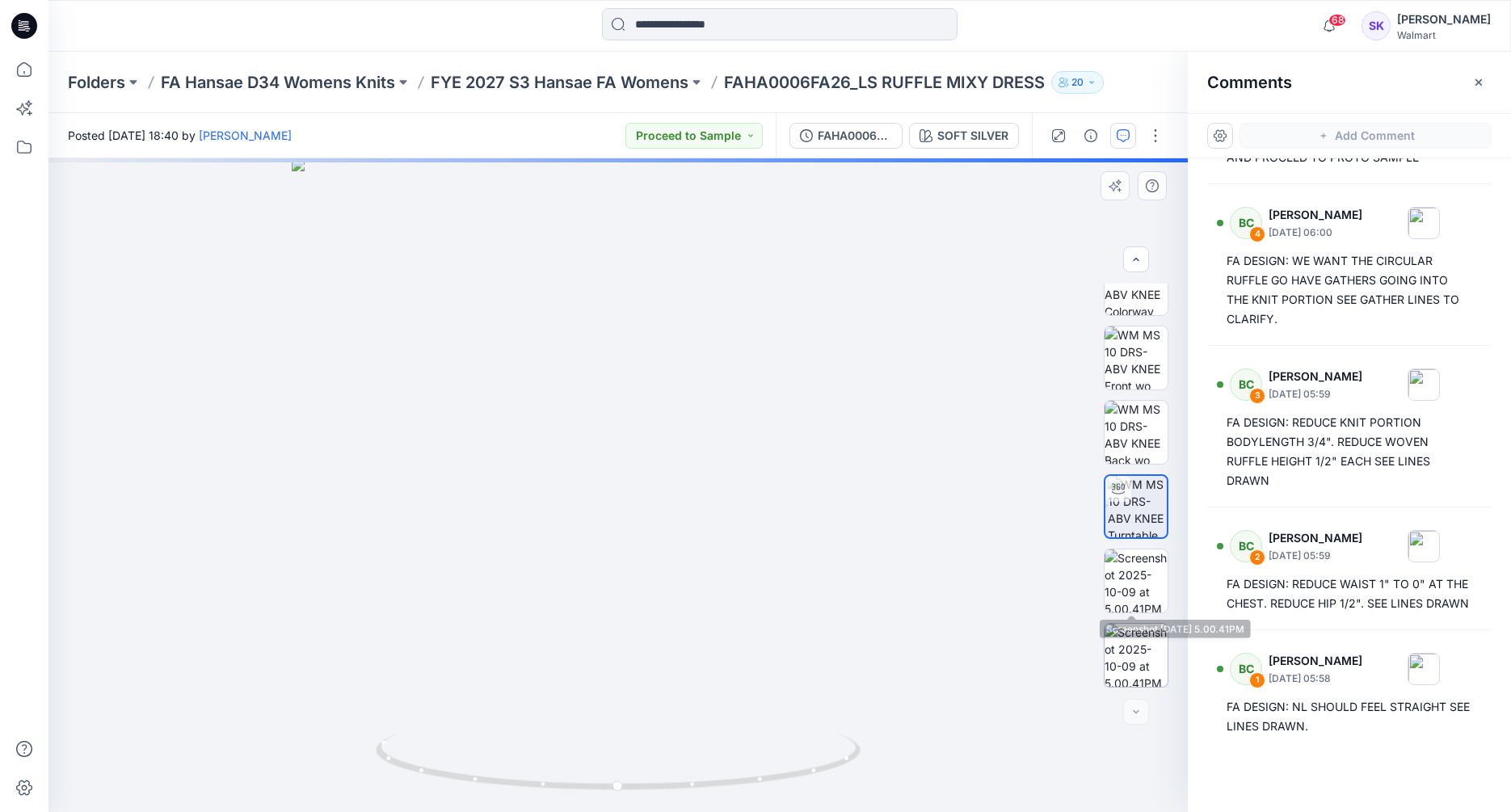
click at [1127, 641] on img at bounding box center [1136, 655] width 63 height 63
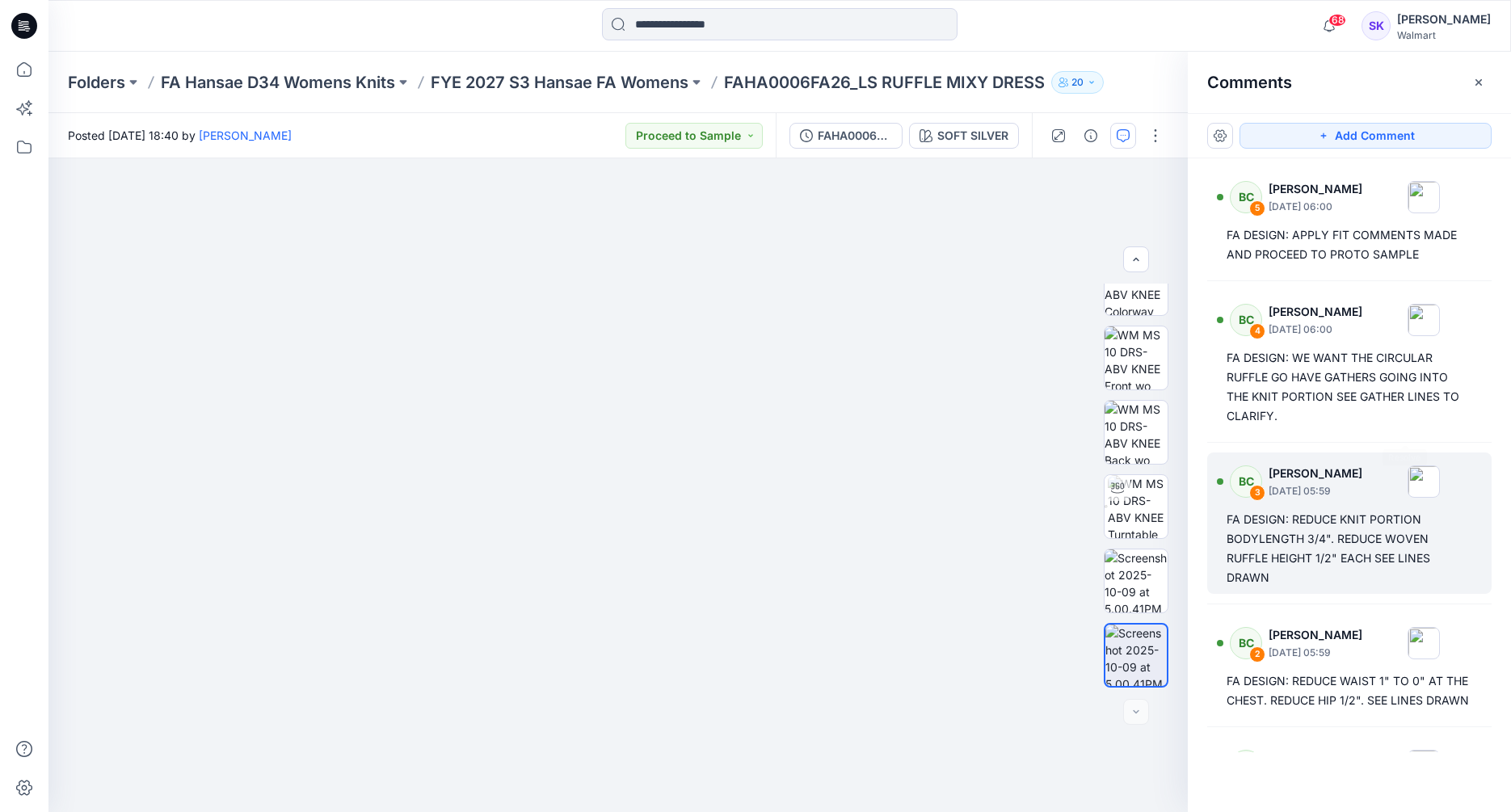
scroll to position [81, 0]
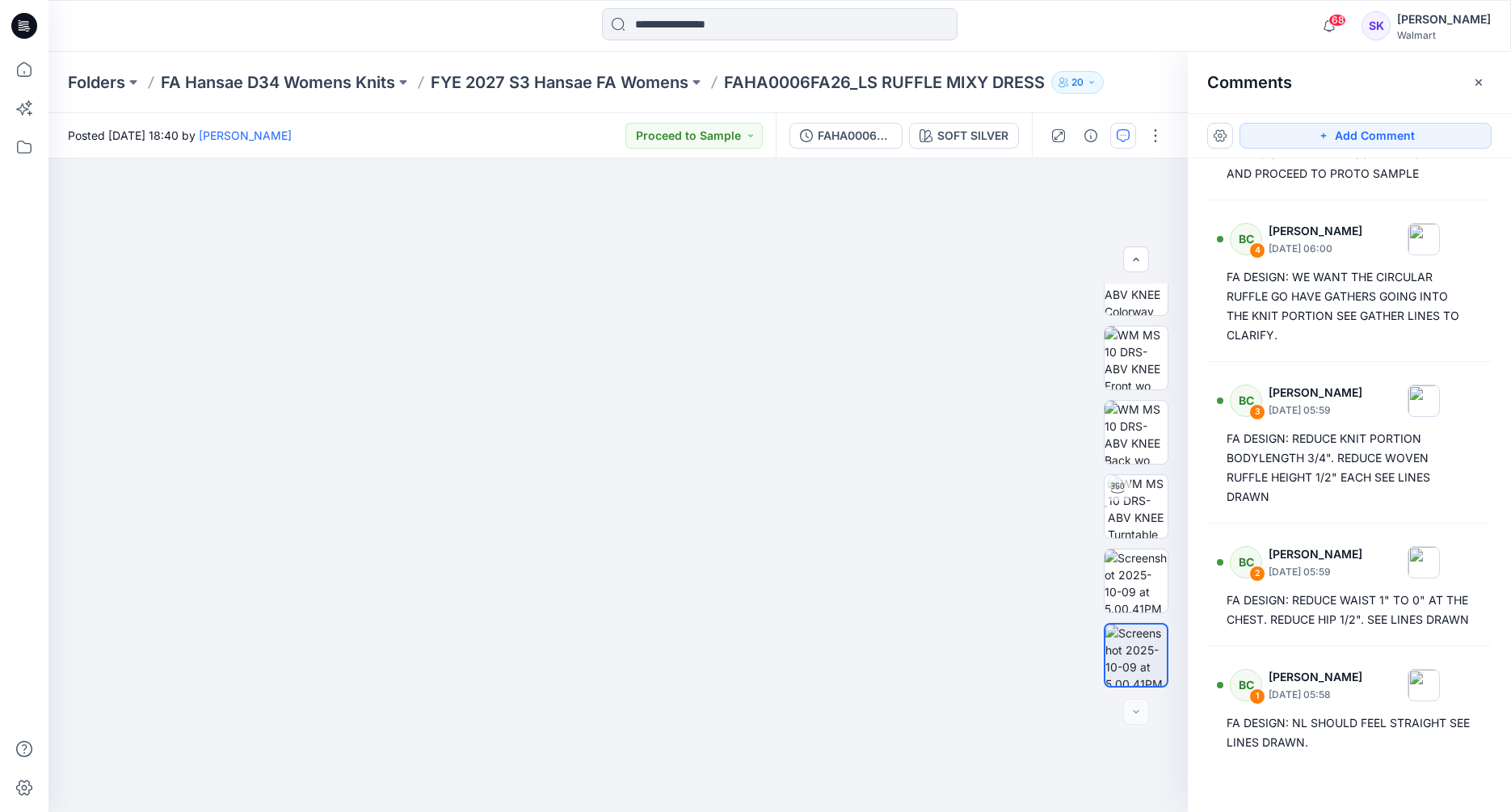
click at [1445, 65] on div "Comments" at bounding box center [1349, 82] width 323 height 60
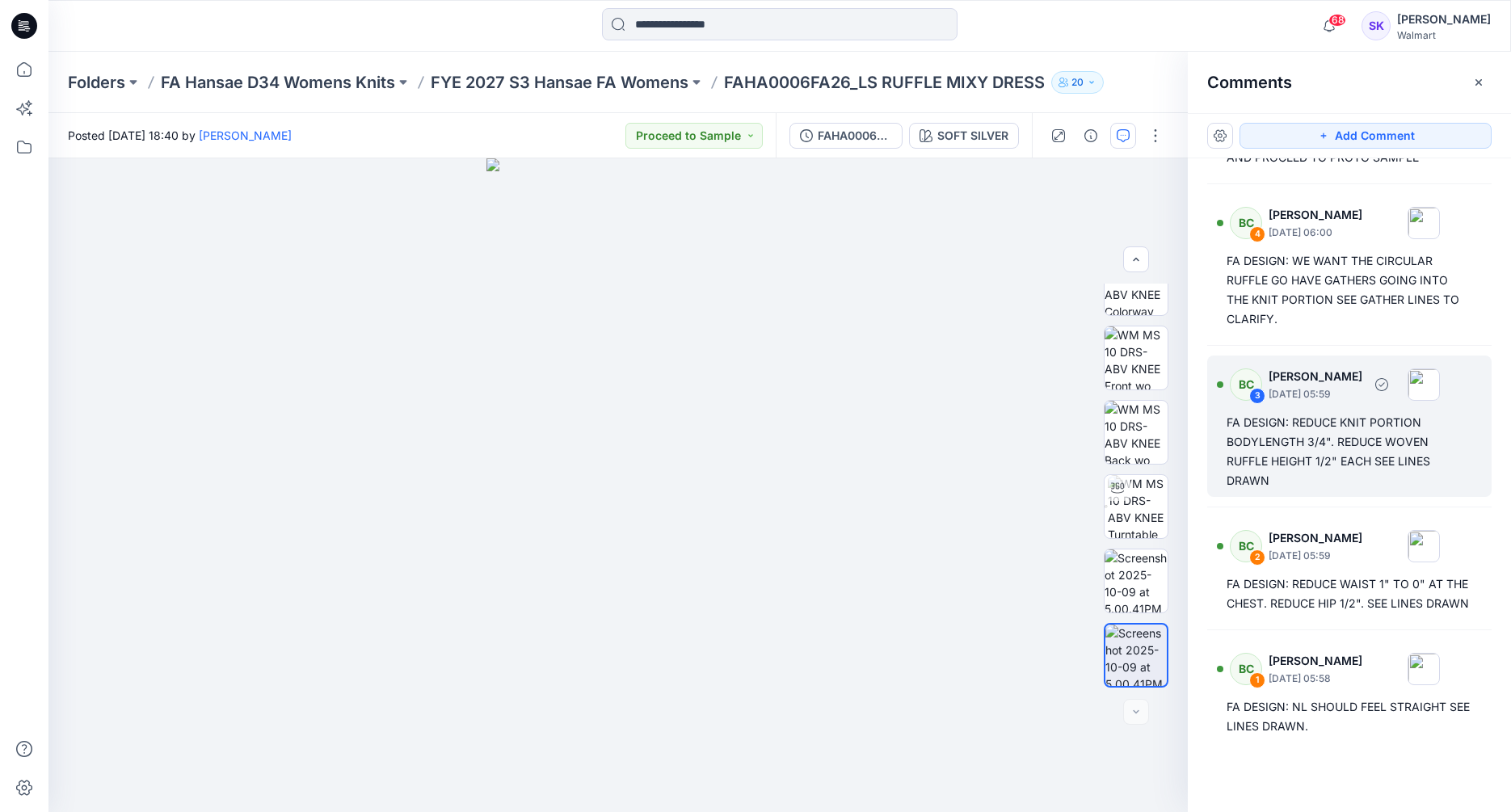
scroll to position [117, 0]
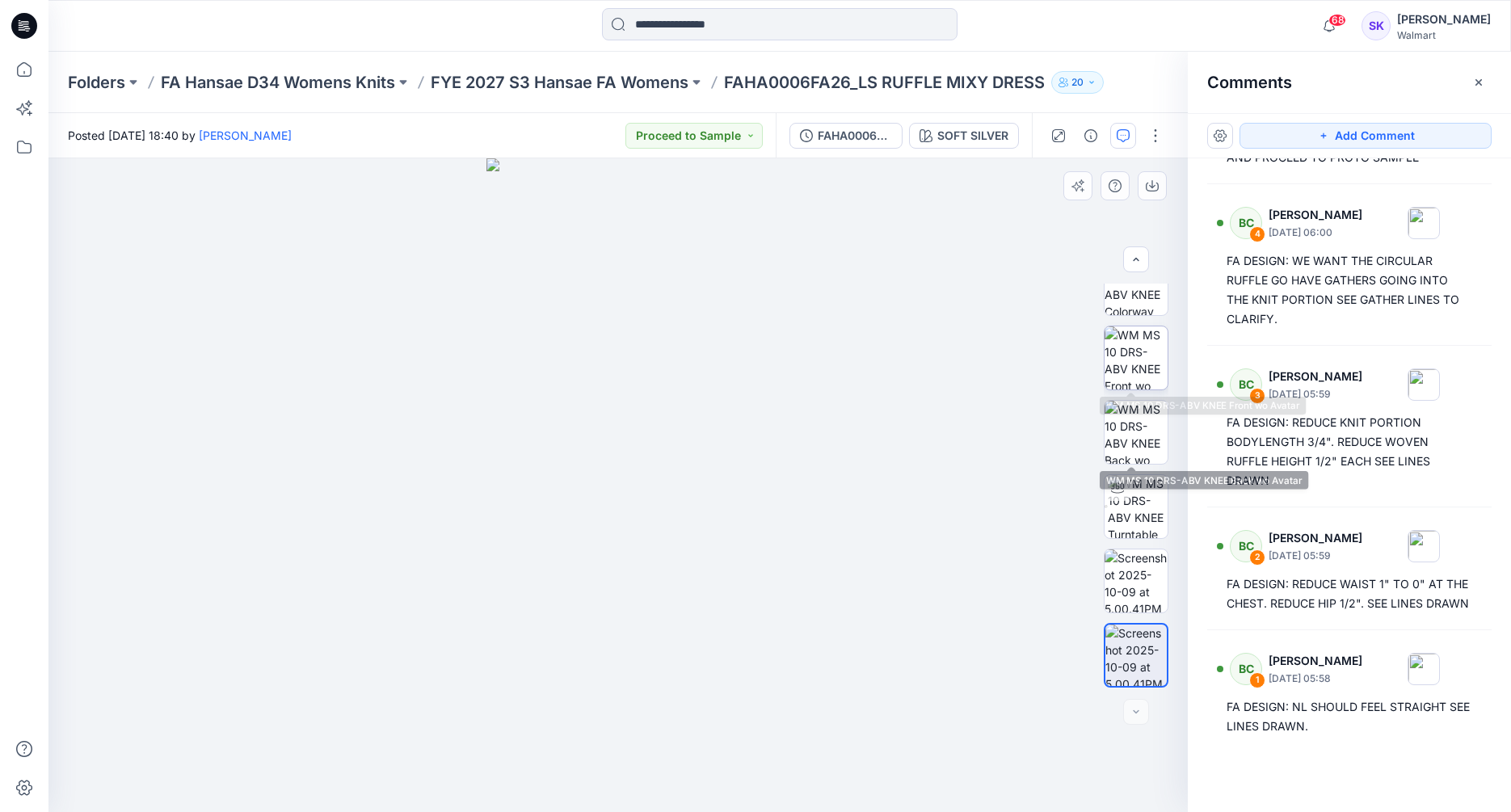
click at [1127, 352] on img at bounding box center [1136, 358] width 63 height 63
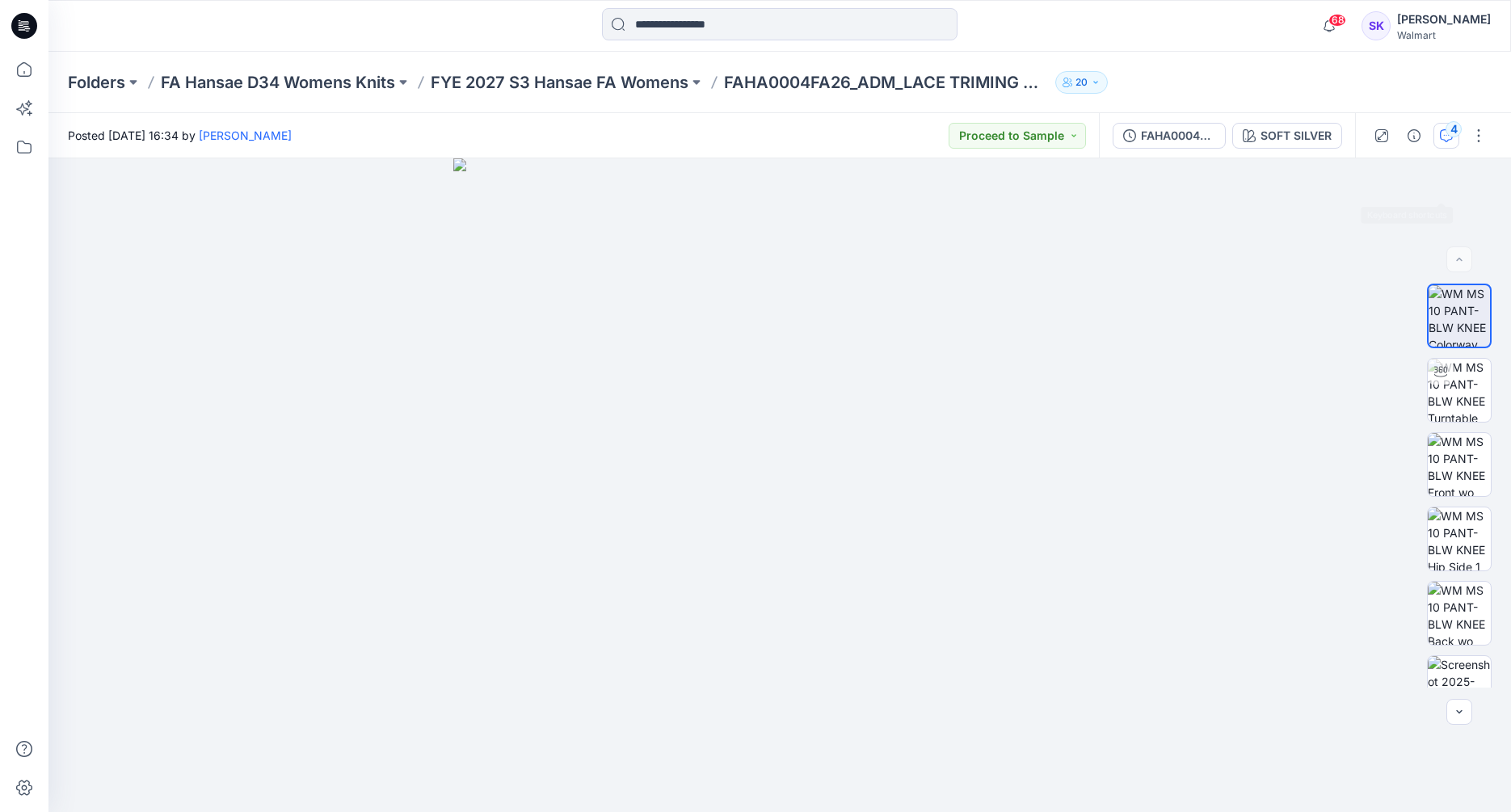
click at [1437, 139] on button "4" at bounding box center [1446, 136] width 26 height 26
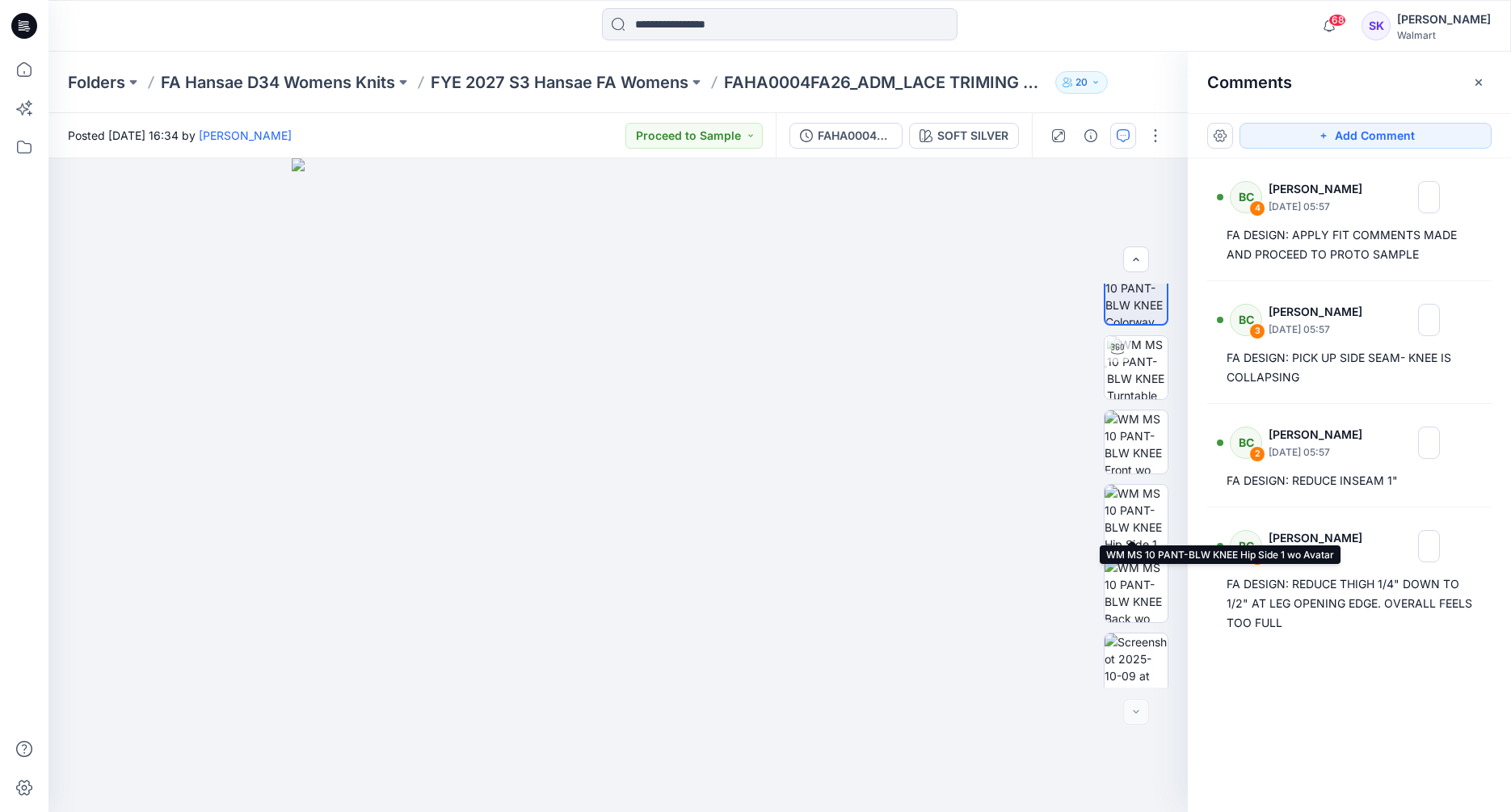
scroll to position [32, 0]
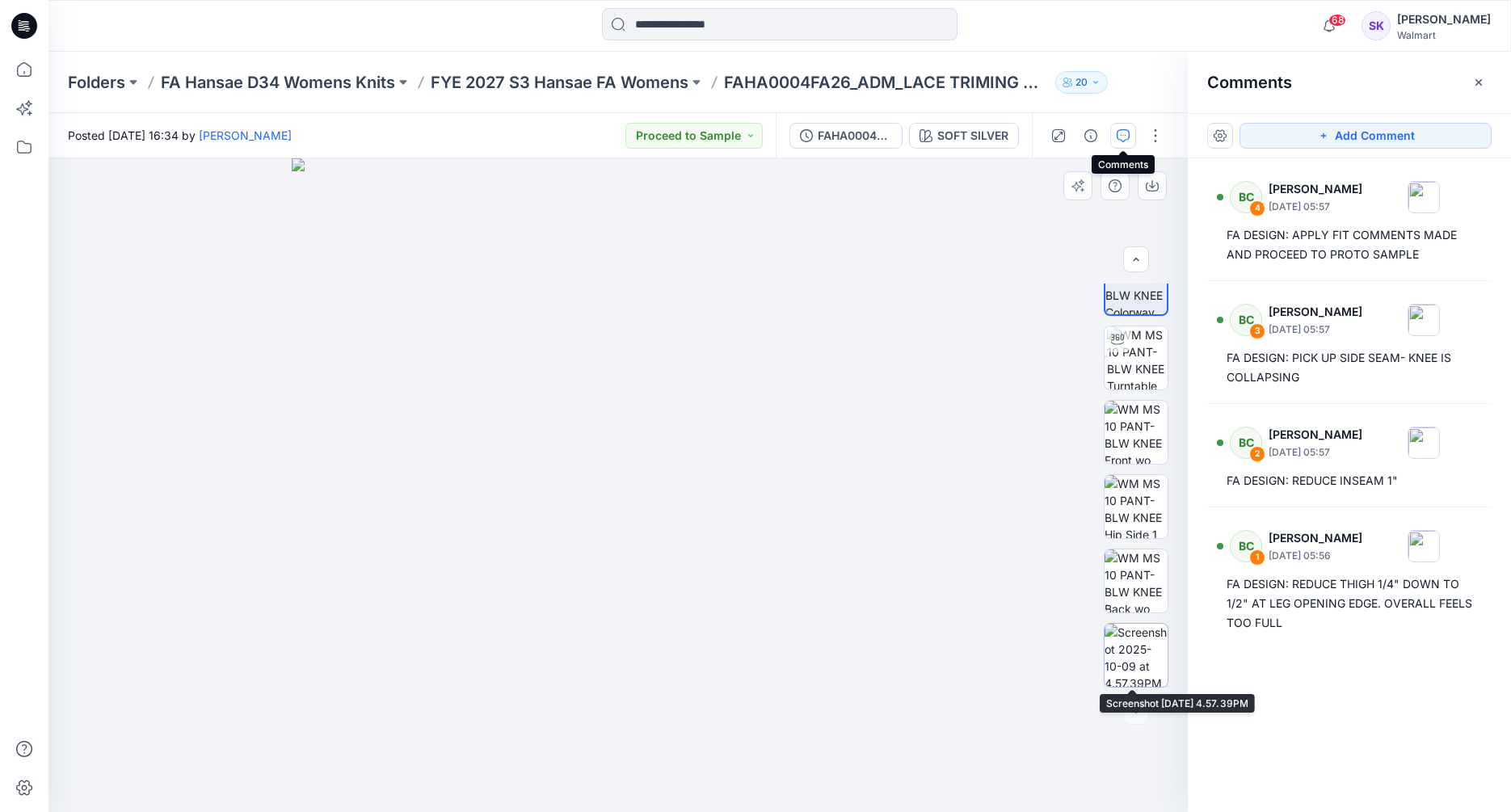
click at [1142, 663] on img at bounding box center [1136, 655] width 63 height 63
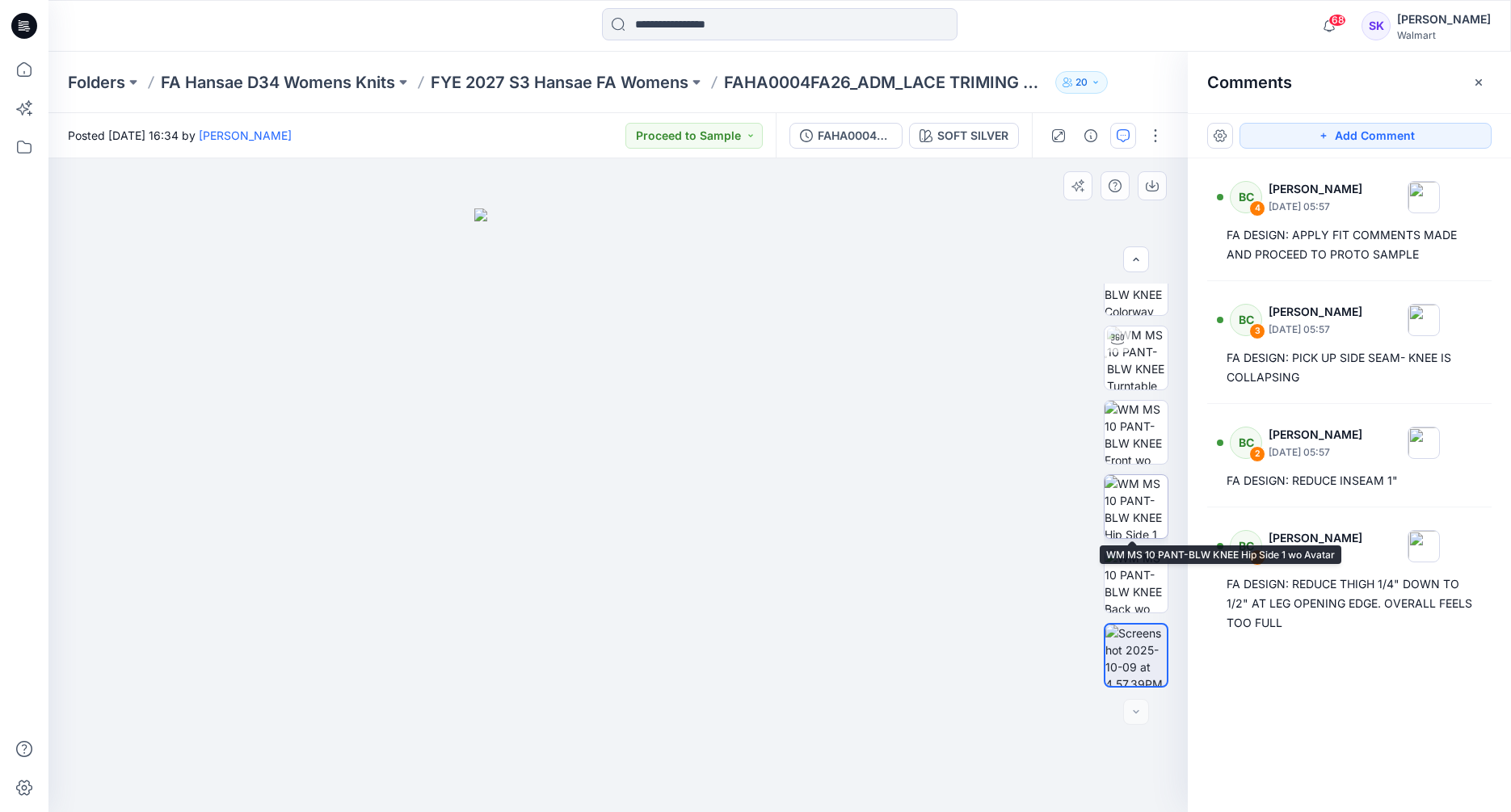
click at [1142, 502] on img at bounding box center [1136, 506] width 63 height 63
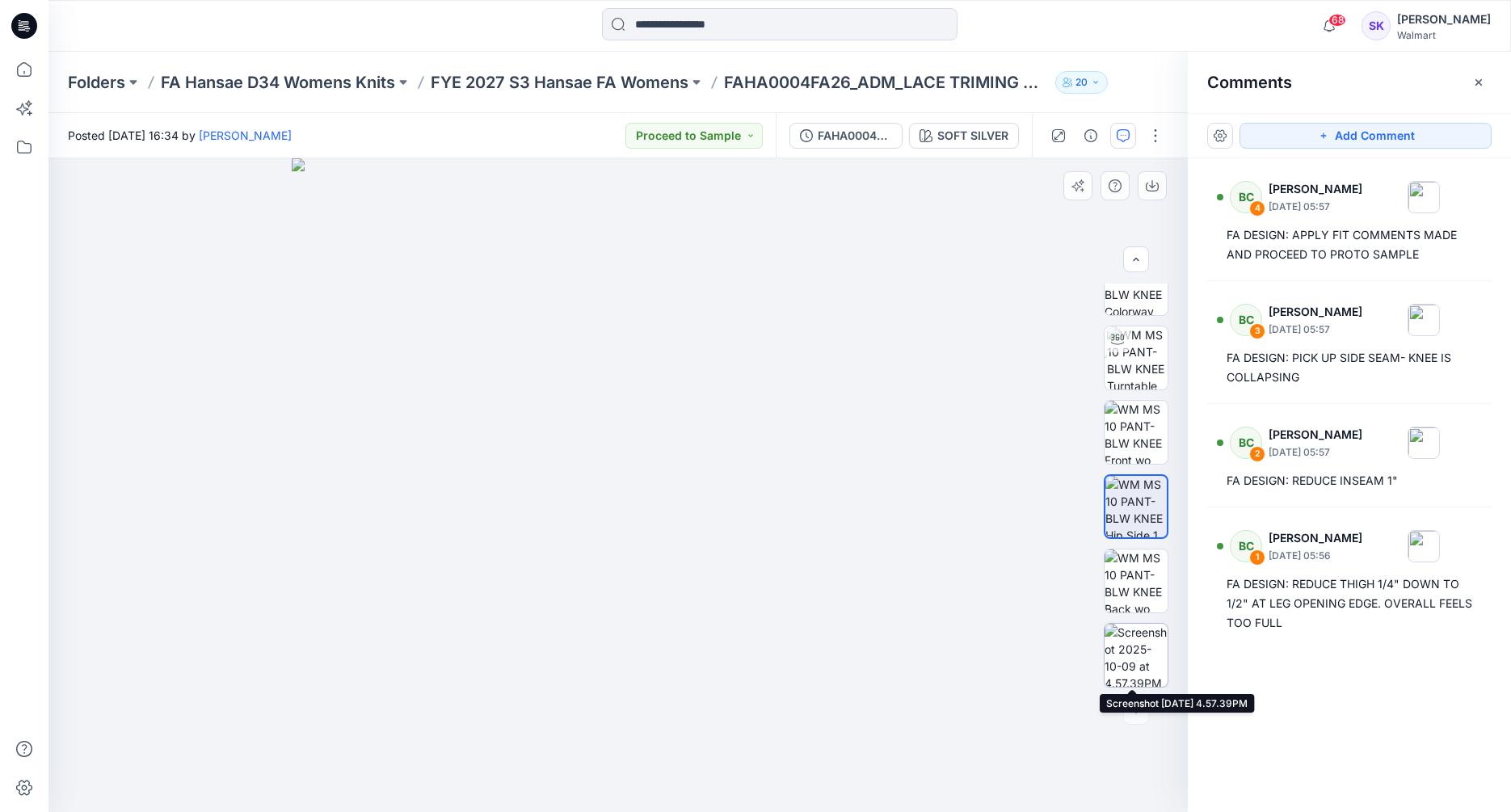
click at [1140, 648] on img at bounding box center [1136, 655] width 63 height 63
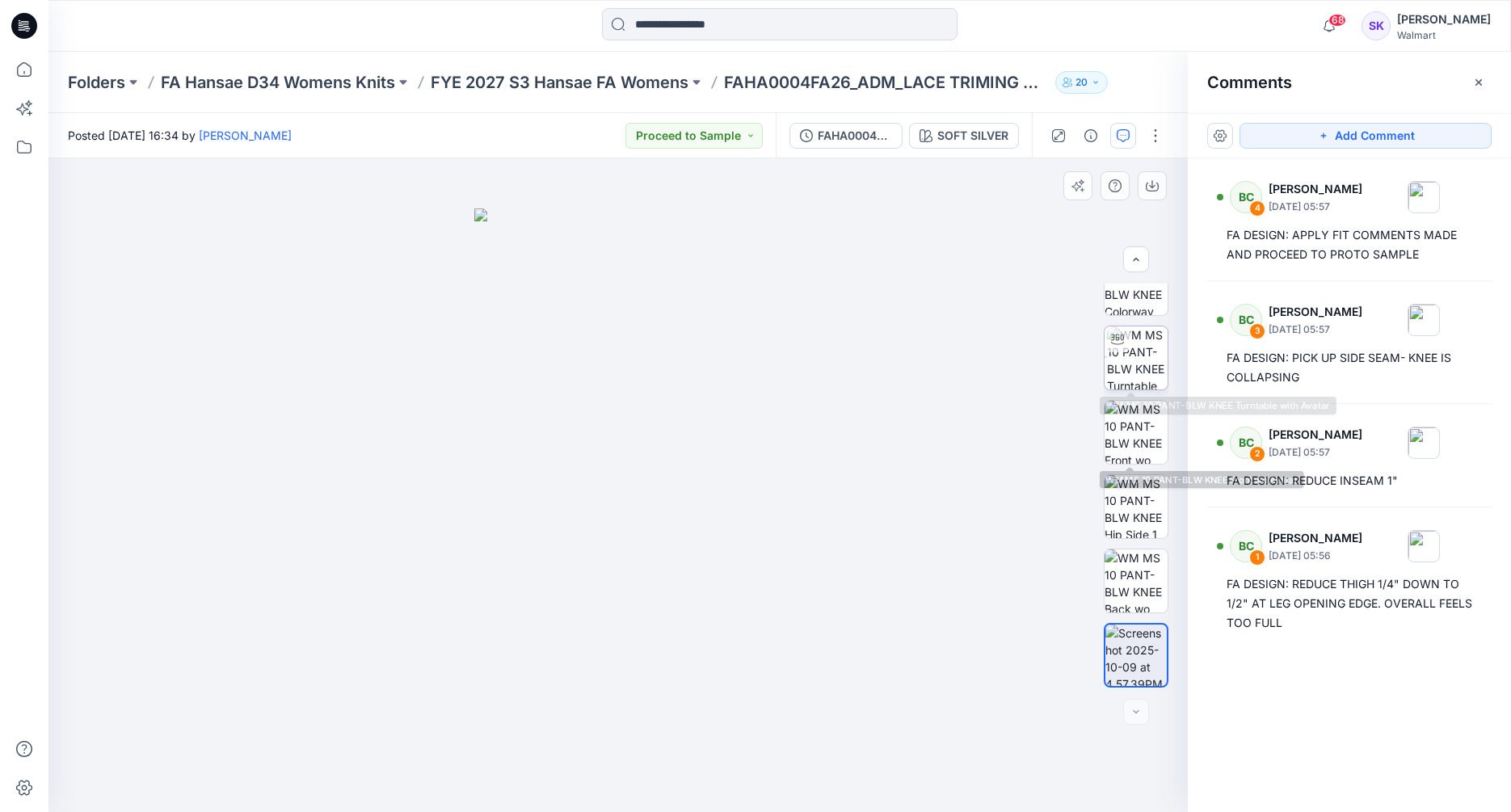
click at [1125, 365] on img at bounding box center [1138, 358] width 60 height 63
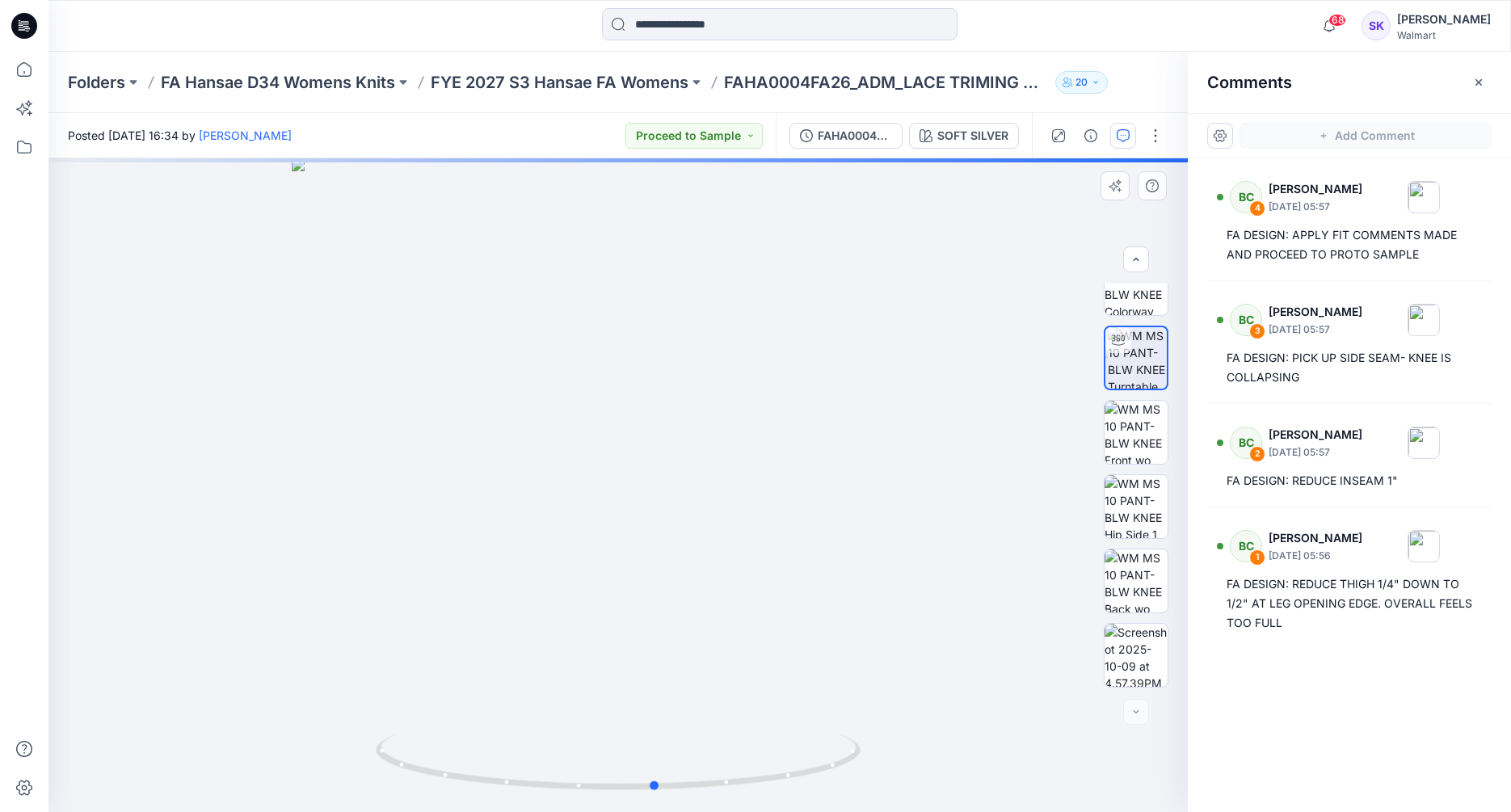
drag, startPoint x: 933, startPoint y: 468, endPoint x: 486, endPoint y: 494, distance: 447.8
click at [486, 494] on div at bounding box center [618, 485] width 1140 height 654
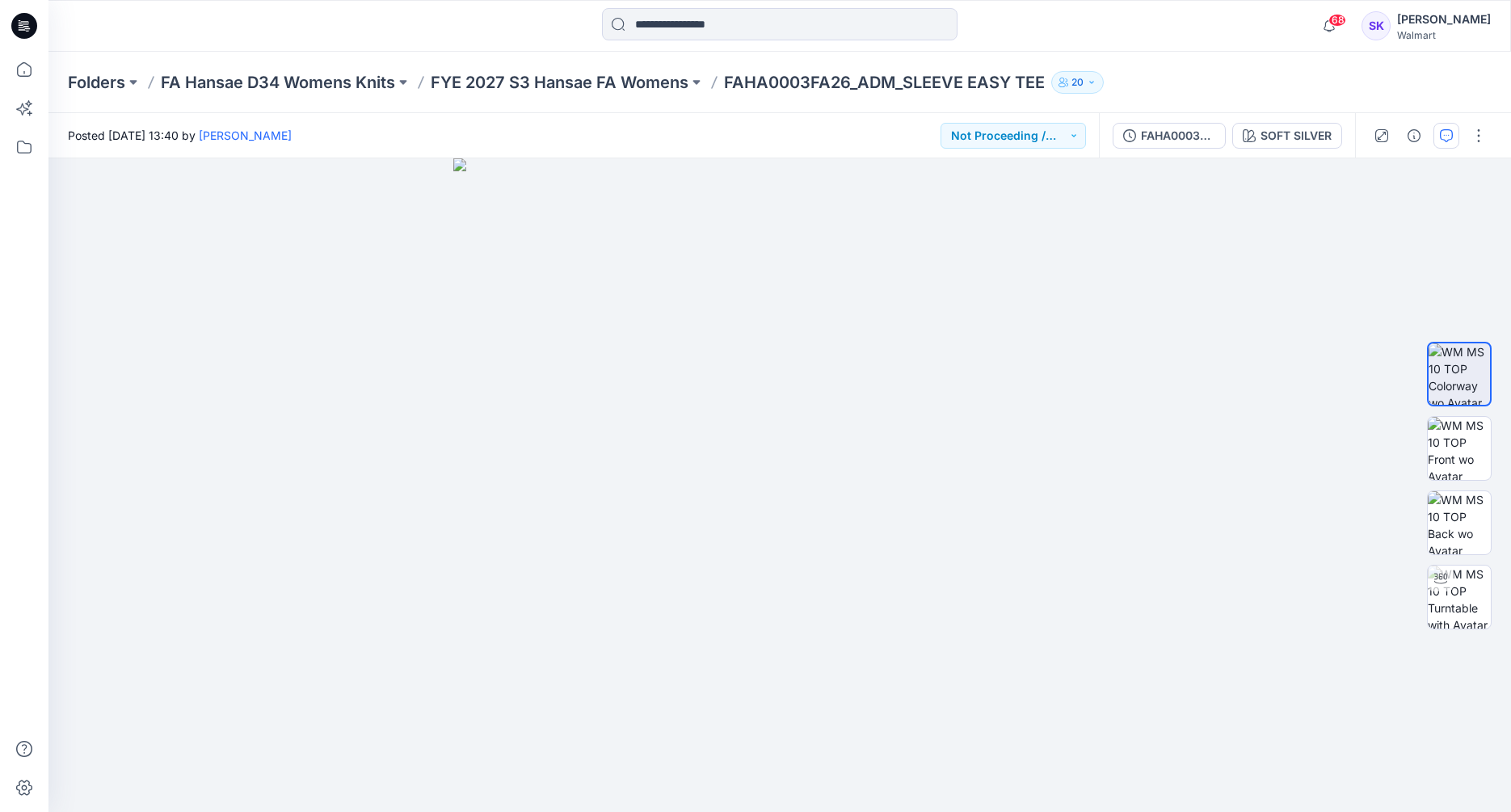
click at [1446, 138] on icon "button" at bounding box center [1446, 136] width 13 height 13
click at [1447, 140] on icon "button" at bounding box center [1446, 136] width 13 height 13
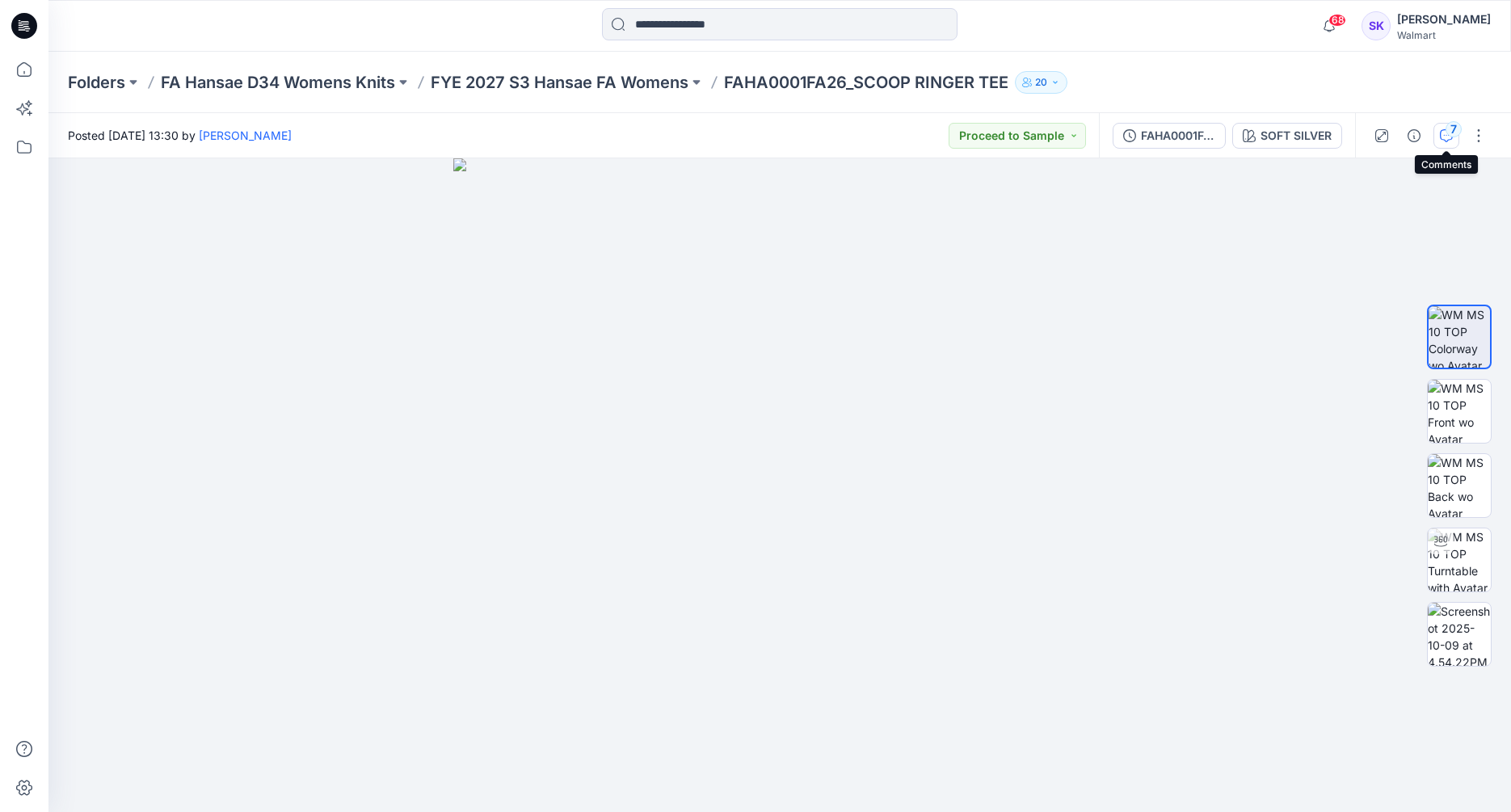
click at [1439, 131] on button "7" at bounding box center [1446, 136] width 26 height 26
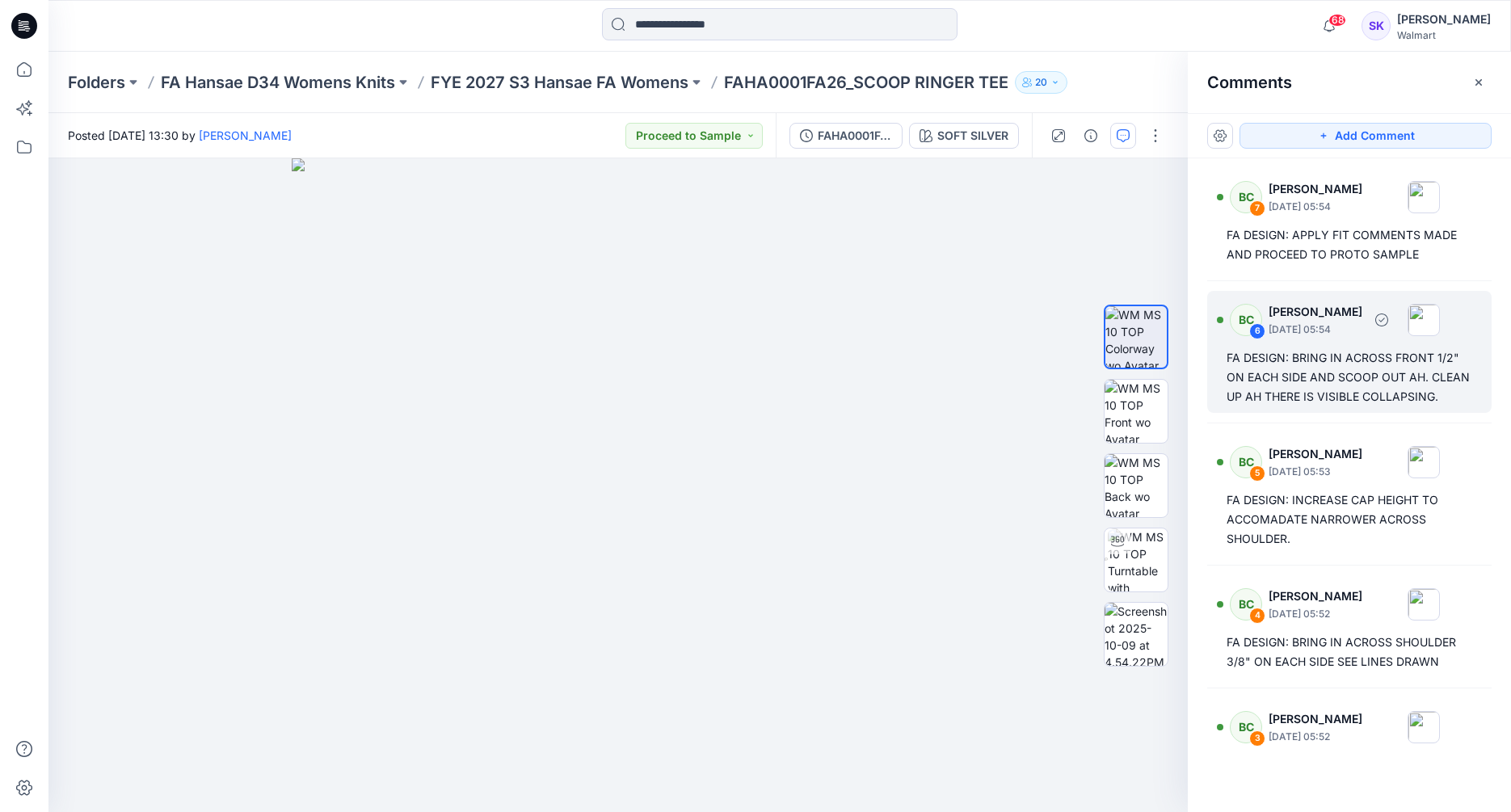
click at [1335, 407] on div "FA DESIGN: BRING IN ACROSS FRONT 1/2" ON EACH SIDE AND SCOOP OUT AH. CLEAN UP A…" at bounding box center [1349, 377] width 245 height 58
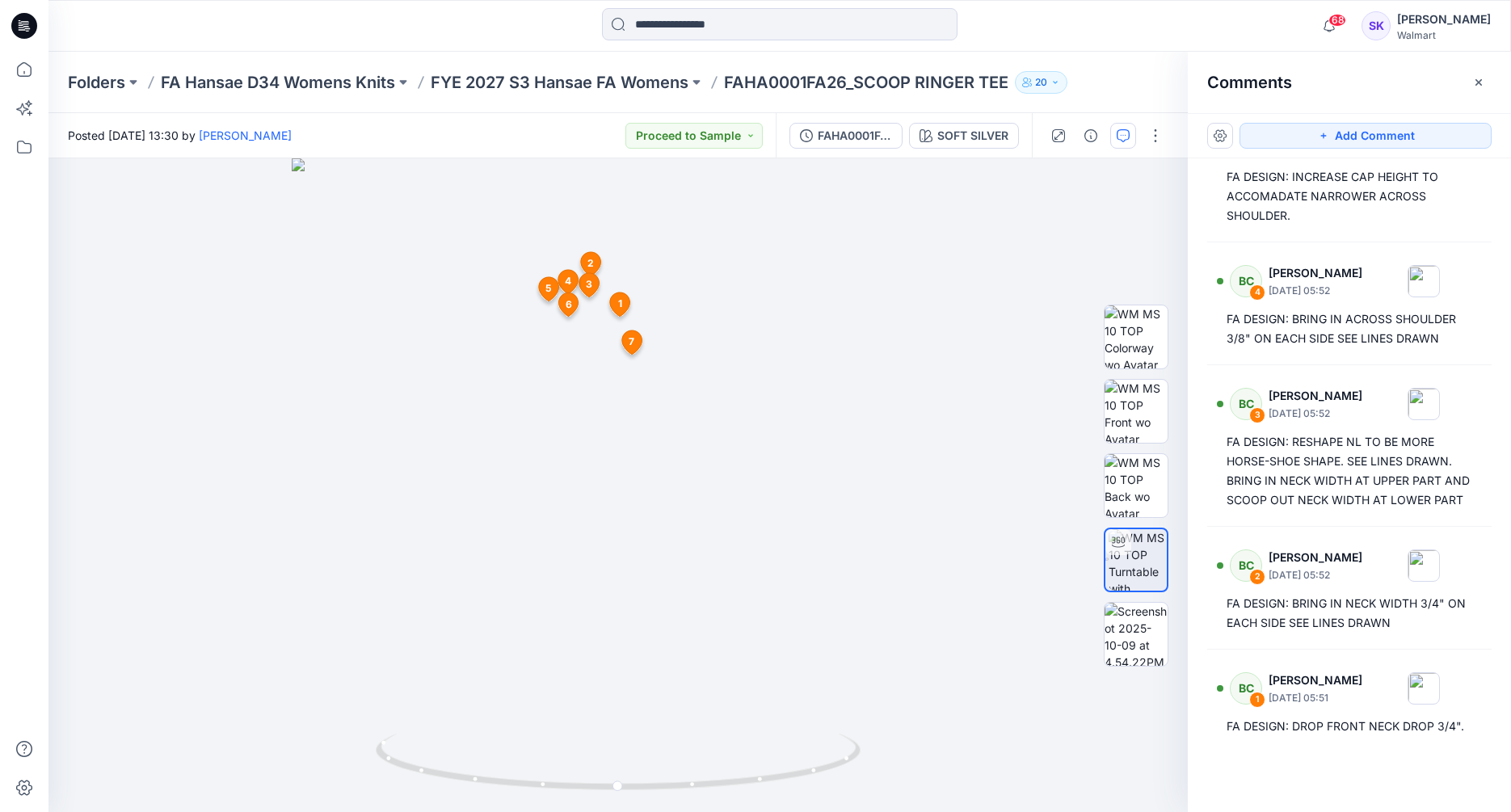
scroll to position [362, 0]
click at [1109, 645] on img at bounding box center [1136, 634] width 63 height 63
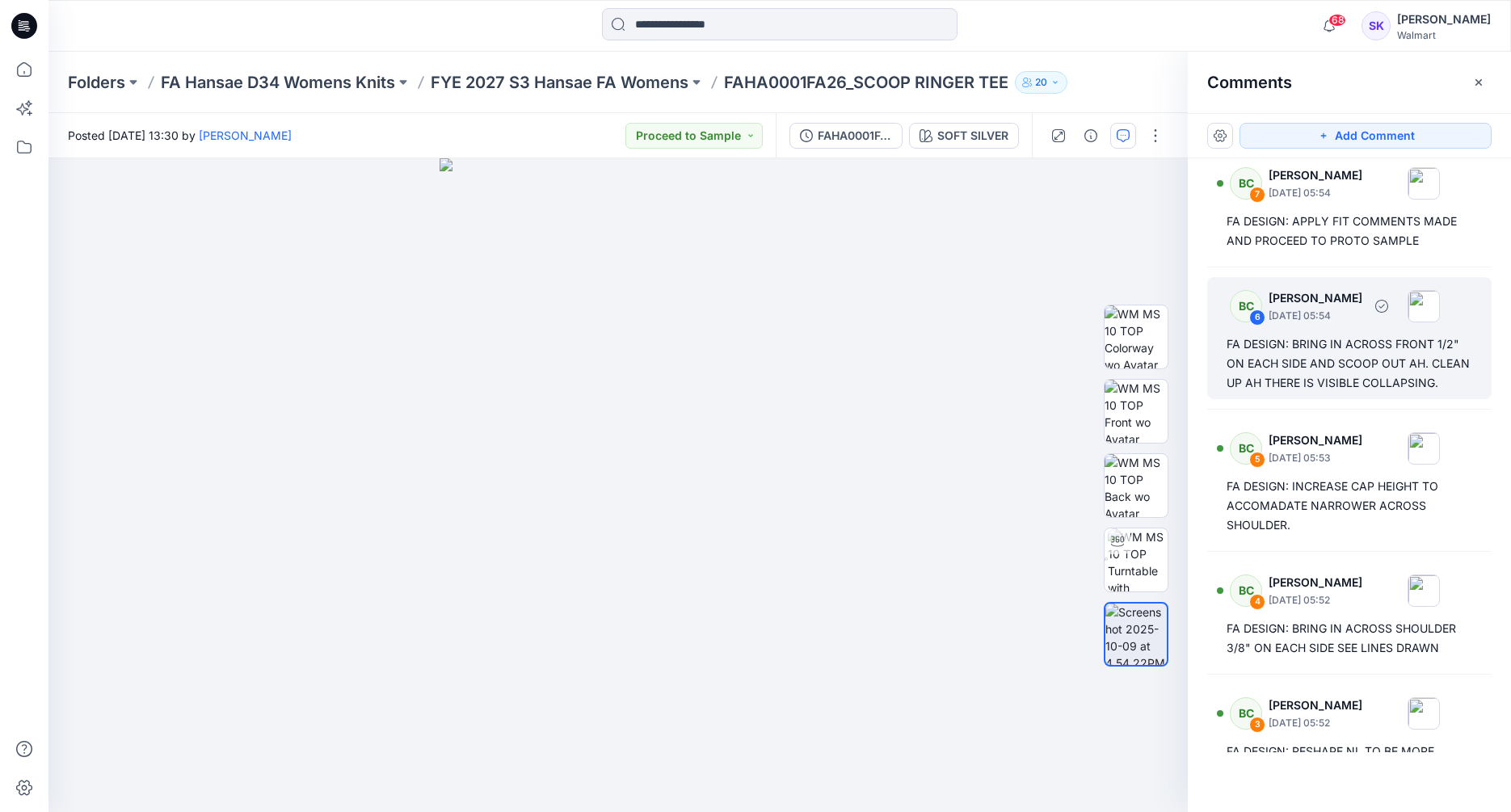
scroll to position [0, 0]
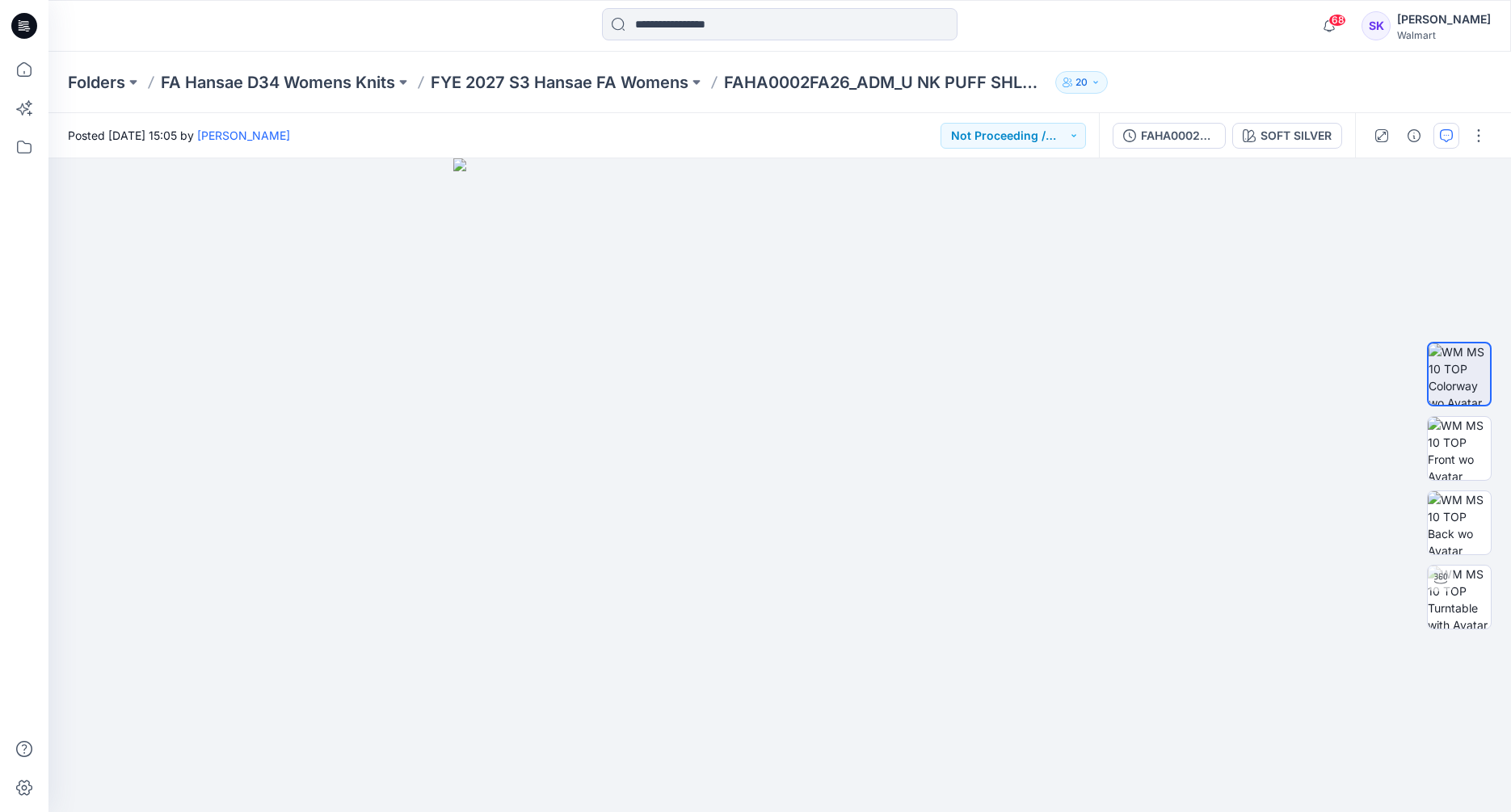
click at [1450, 148] on button "button" at bounding box center [1446, 136] width 26 height 26
